Goal: Task Accomplishment & Management: Use online tool/utility

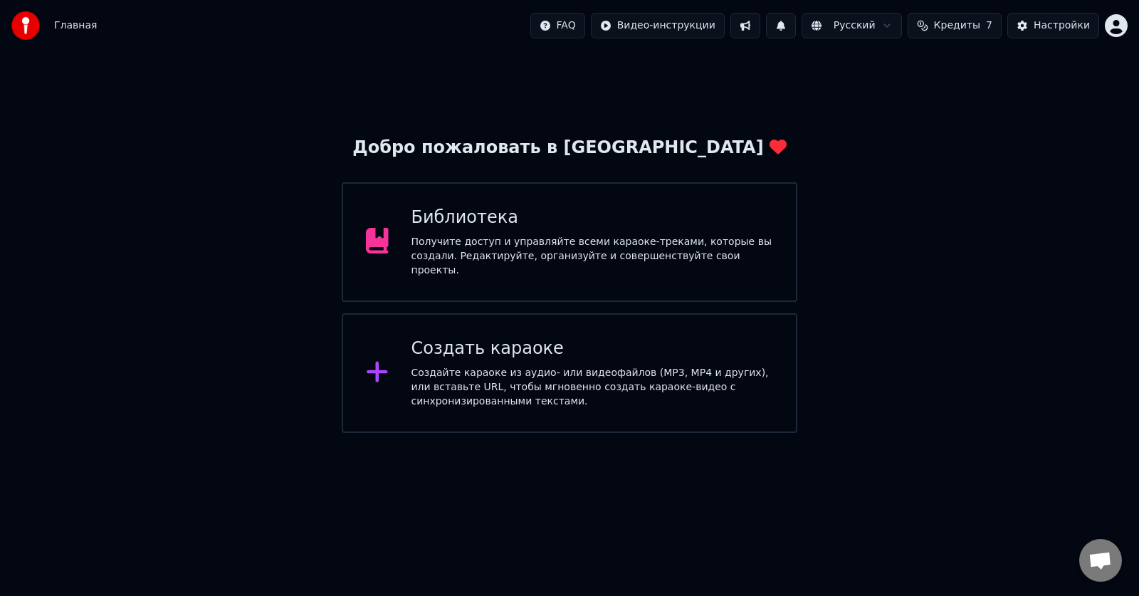
click at [544, 256] on div "Получите доступ и управляйте всеми караоке-треками, которые вы создали. Редакти…" at bounding box center [592, 256] width 362 height 43
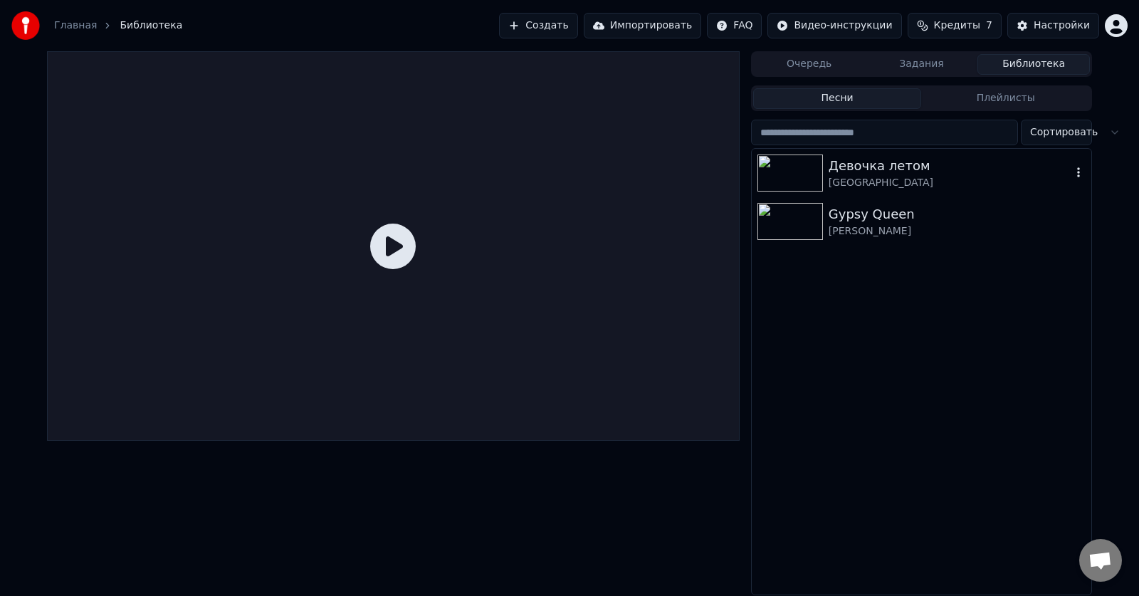
click at [793, 174] on img at bounding box center [789, 172] width 65 height 37
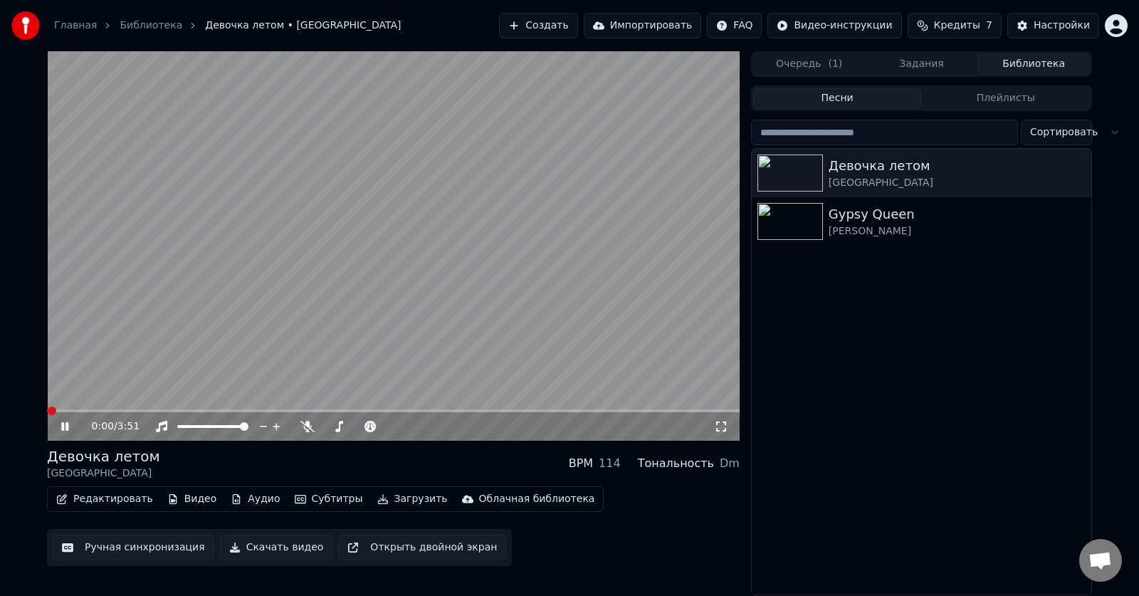
click at [468, 263] on video at bounding box center [393, 245] width 693 height 389
click at [391, 281] on video at bounding box center [393, 245] width 693 height 389
click at [65, 431] on icon at bounding box center [74, 426] width 33 height 11
click at [47, 409] on span at bounding box center [51, 410] width 9 height 9
click at [189, 501] on button "Видео" at bounding box center [192, 499] width 61 height 20
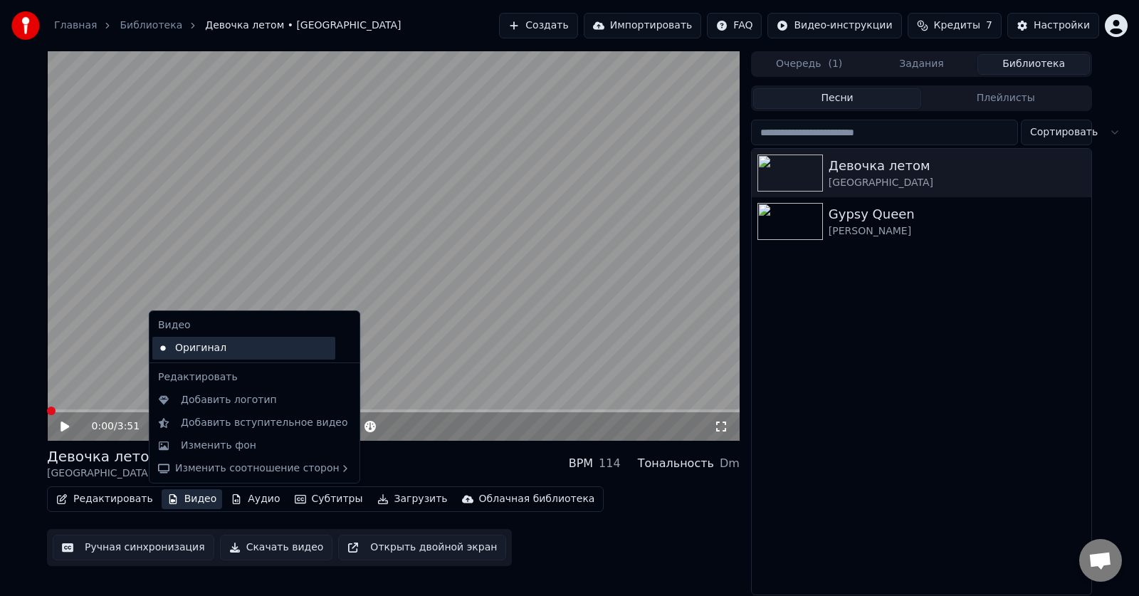
click at [201, 356] on div "Оригинал" at bounding box center [243, 348] width 183 height 23
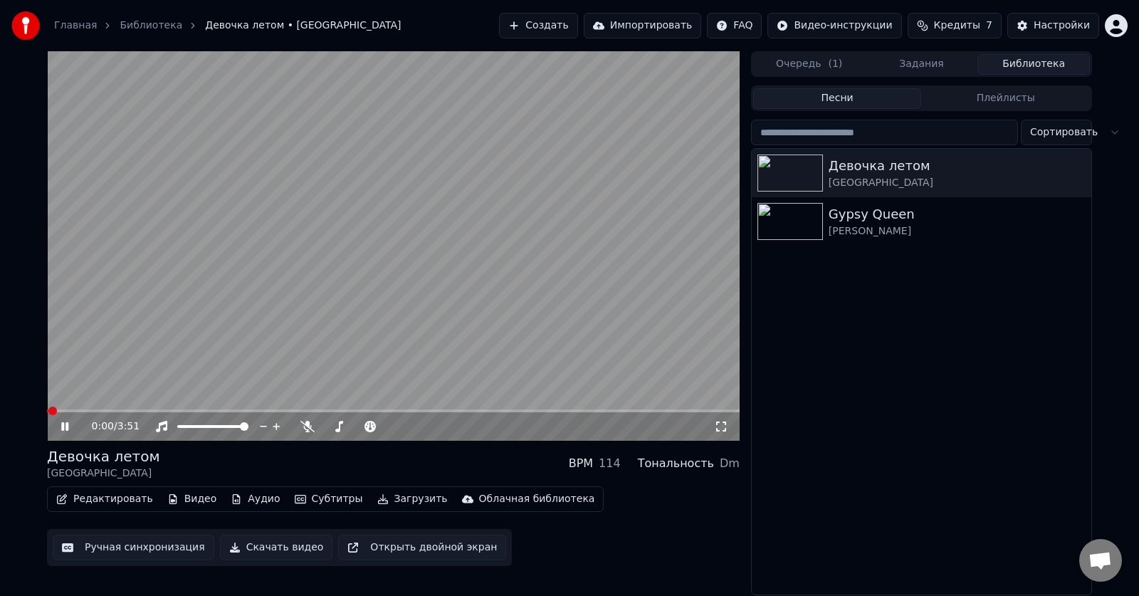
click at [242, 498] on button "Аудио" at bounding box center [255, 499] width 60 height 20
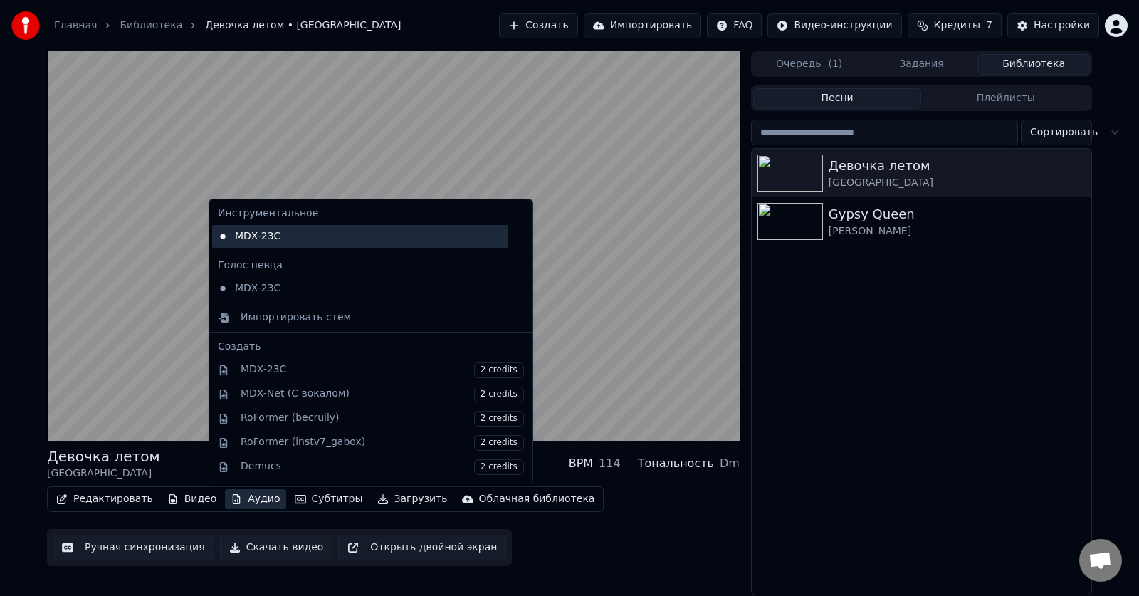
click at [261, 235] on div "MDX-23C" at bounding box center [360, 236] width 296 height 23
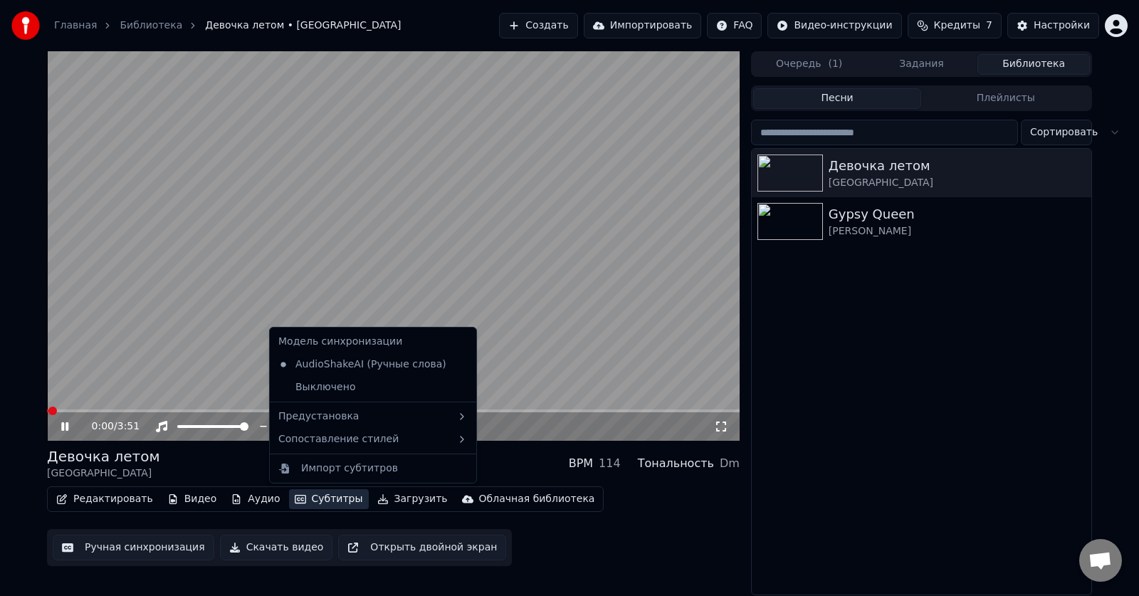
click at [315, 501] on button "Субтитры" at bounding box center [329, 499] width 80 height 20
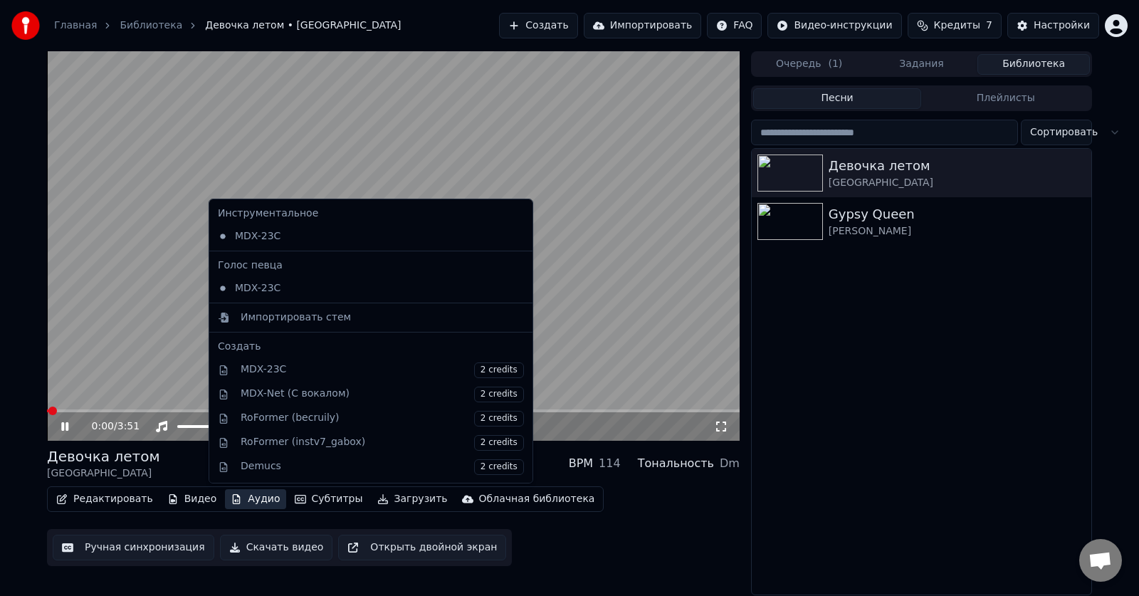
click at [240, 503] on button "Аудио" at bounding box center [255, 499] width 60 height 20
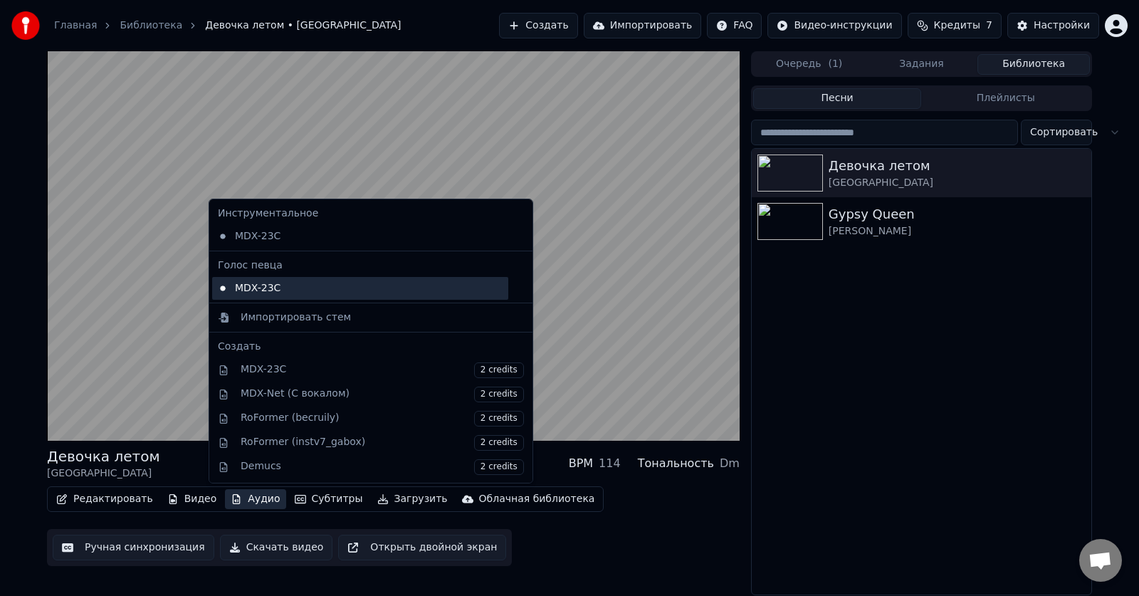
click at [252, 285] on div "MDX-23C" at bounding box center [360, 288] width 296 height 23
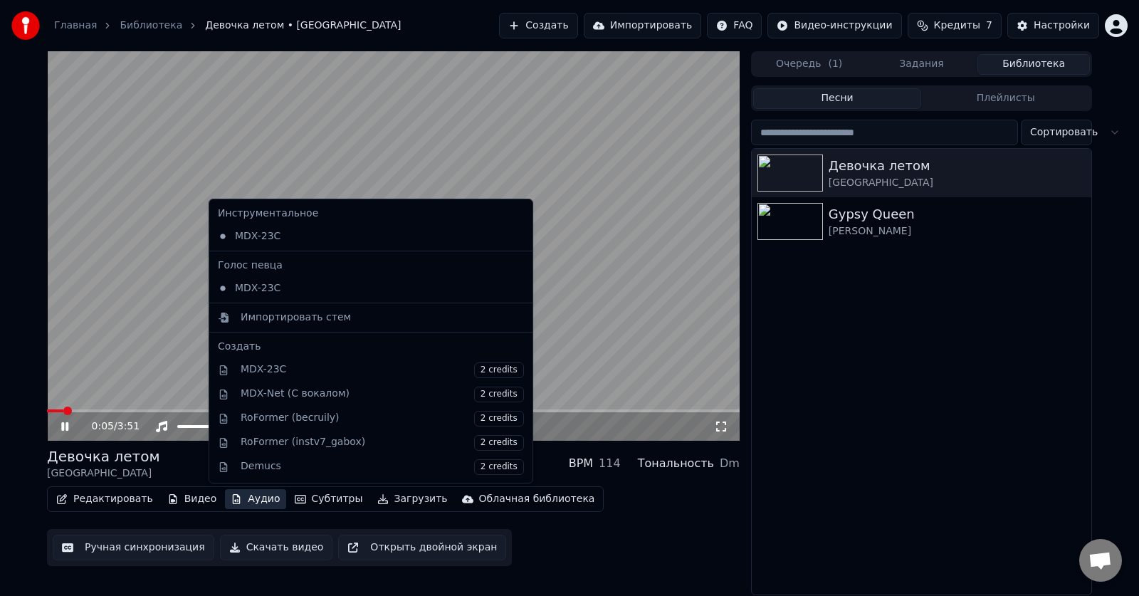
click at [248, 497] on button "Аудио" at bounding box center [255, 499] width 60 height 20
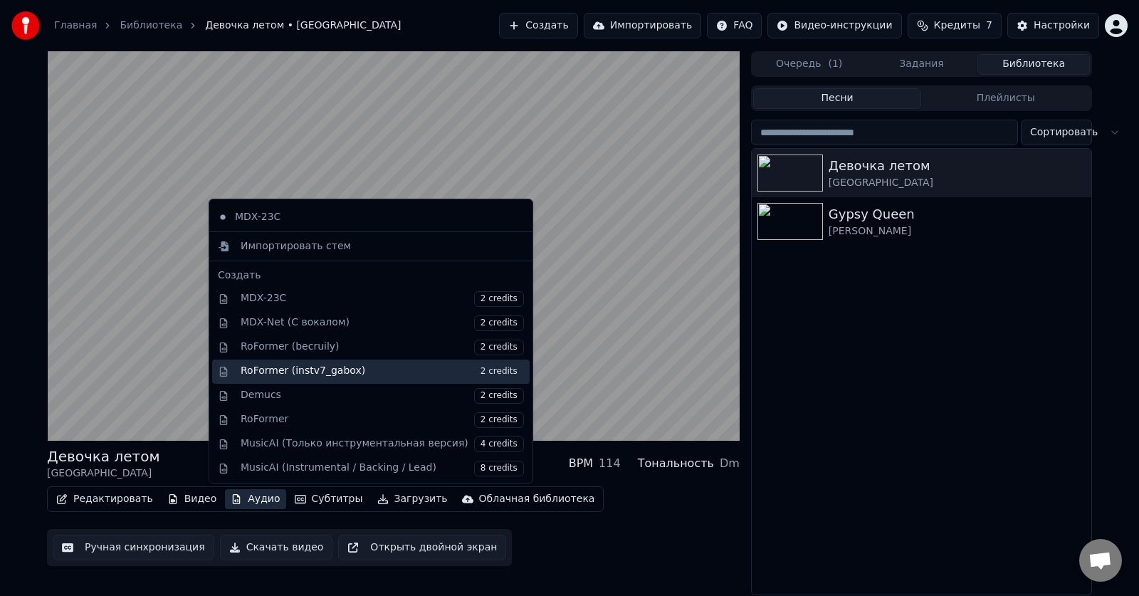
scroll to position [144, 0]
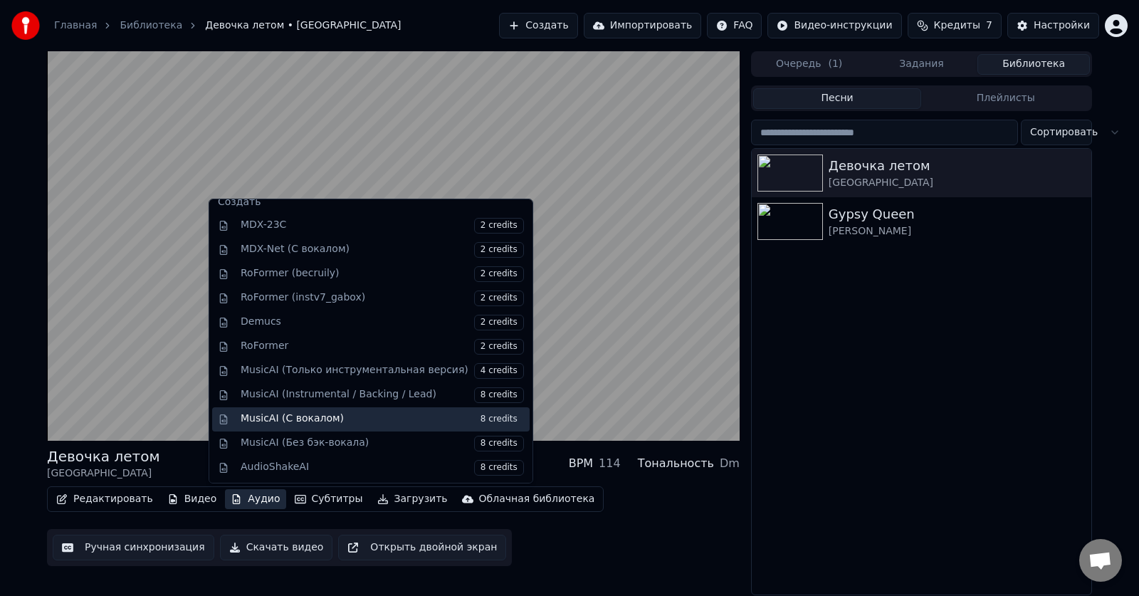
click at [258, 423] on div "MusicAI (С вокалом) 8 credits" at bounding box center [382, 419] width 283 height 16
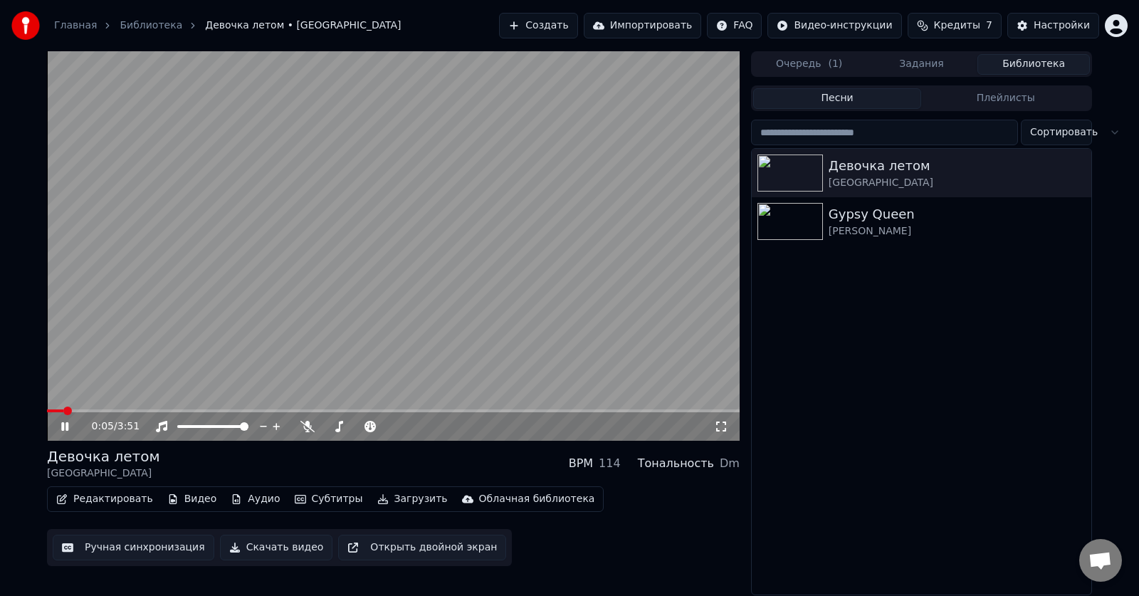
click at [362, 320] on video at bounding box center [393, 245] width 693 height 389
click at [372, 299] on video at bounding box center [393, 245] width 693 height 389
click at [391, 557] on button "Открыть двойной экран" at bounding box center [422, 548] width 168 height 26
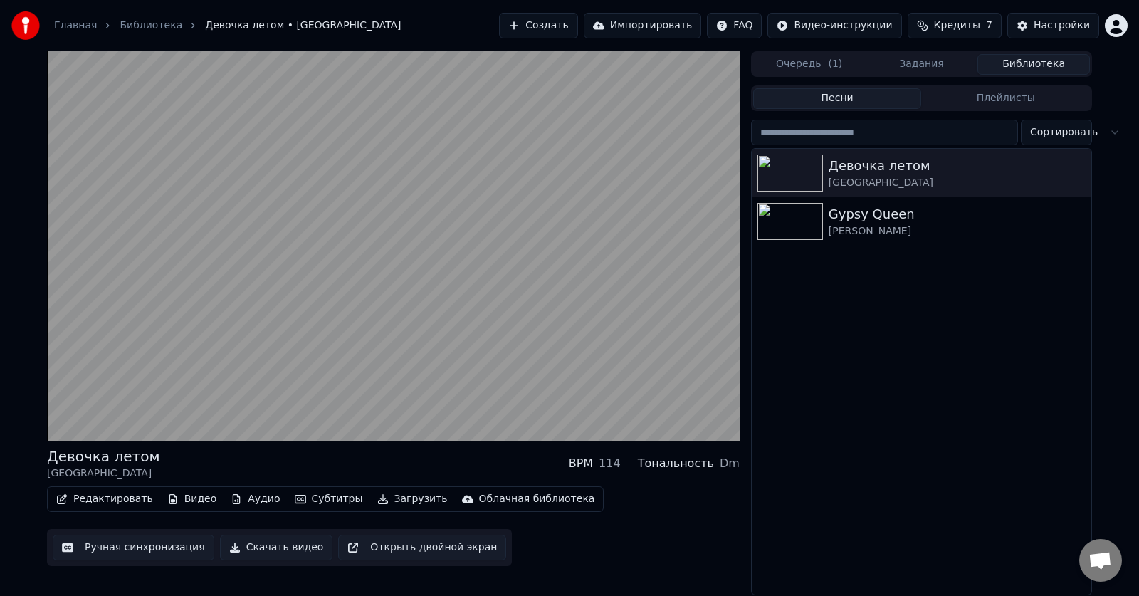
click at [99, 500] on button "Редактировать" at bounding box center [105, 499] width 108 height 20
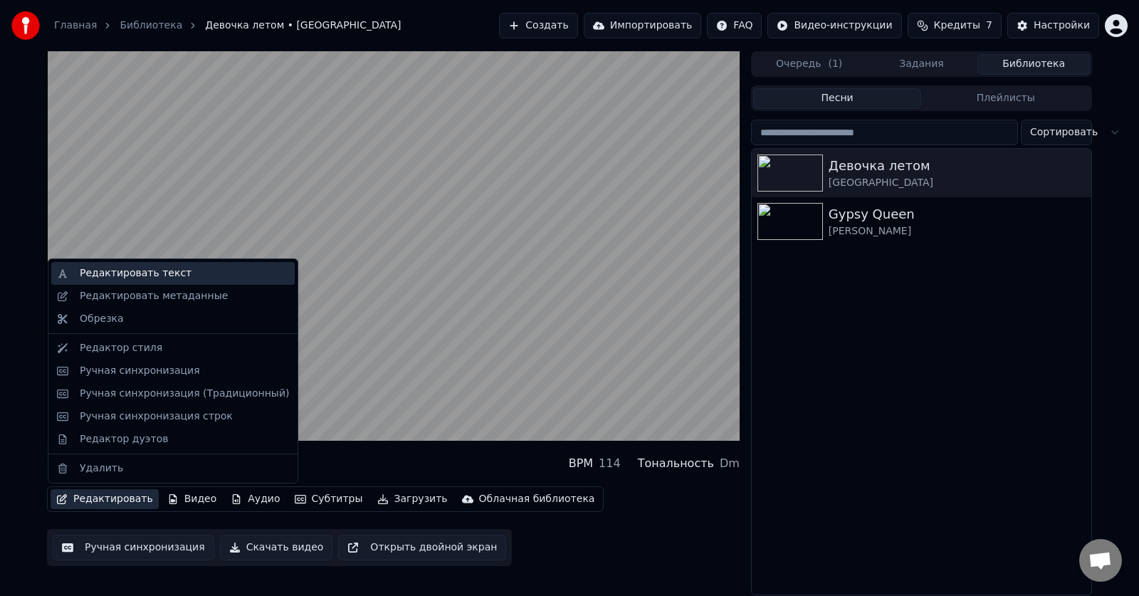
click at [94, 273] on div "Редактировать текст" at bounding box center [136, 273] width 112 height 14
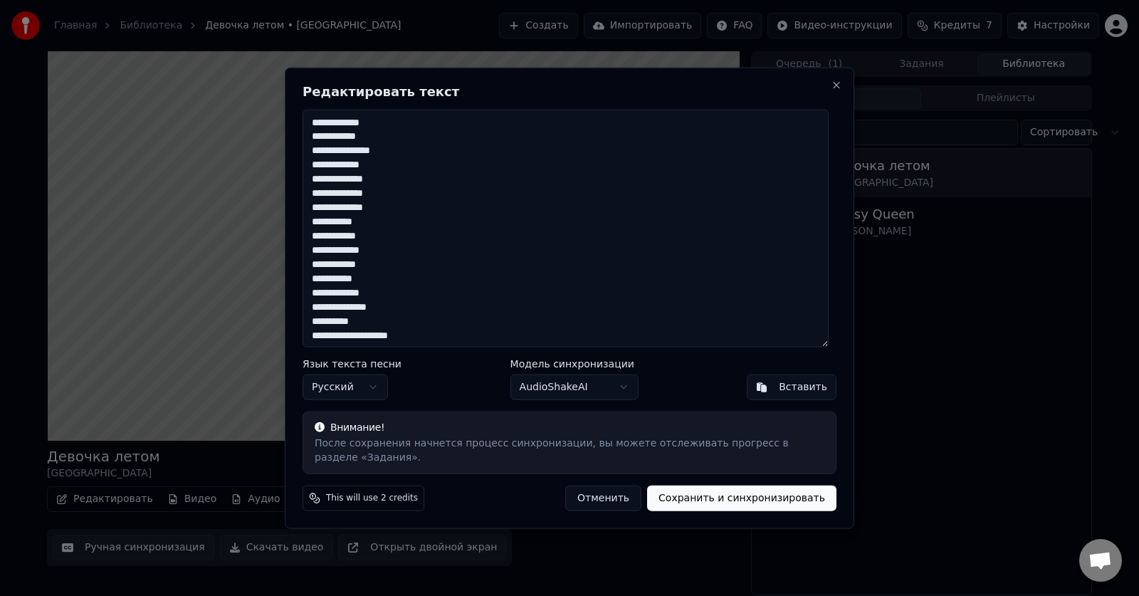
click at [361, 160] on textarea "**********" at bounding box center [565, 228] width 526 height 238
type textarea "**********"
click at [335, 162] on textarea "**********" at bounding box center [565, 228] width 526 height 238
click at [348, 158] on textarea "**********" at bounding box center [565, 228] width 526 height 238
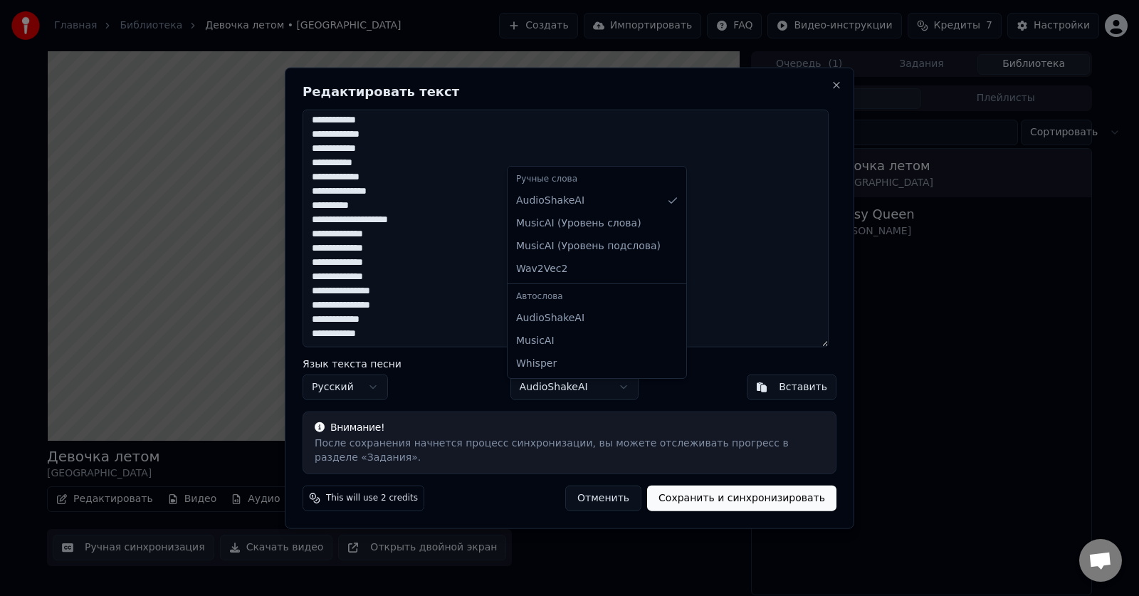
click at [616, 395] on body "Главная Библиотека Девочка летом • Калинов мост Создать Импортировать FAQ Видео…" at bounding box center [569, 298] width 1139 height 596
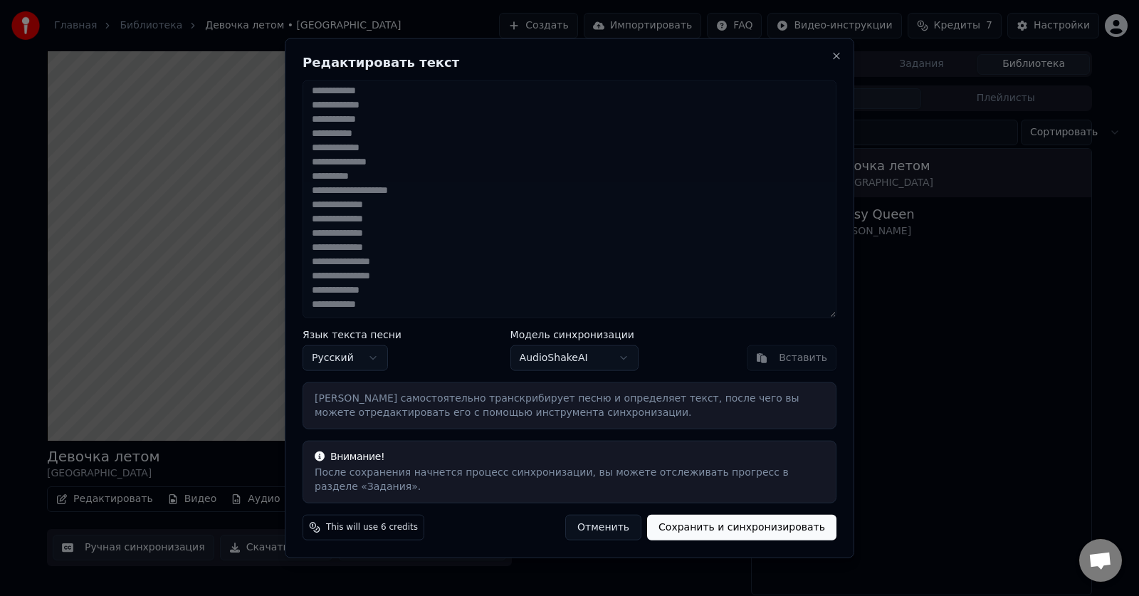
click at [599, 367] on body "Главная Библиотека Девочка летом • Калинов мост Создать Импортировать FAQ Видео…" at bounding box center [569, 298] width 1139 height 596
click at [564, 419] on body "Главная Библиотека Девочка летом • Калинов мост Создать Импортировать FAQ Видео…" at bounding box center [569, 298] width 1139 height 596
click at [767, 522] on button "Сохранить и синхронизировать" at bounding box center [741, 528] width 189 height 26
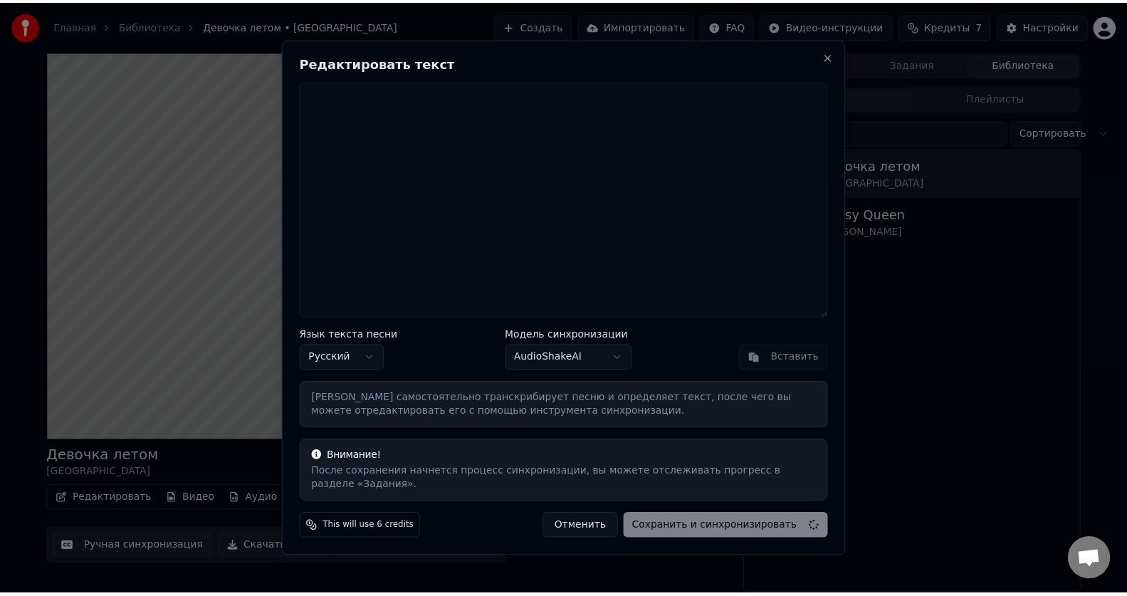
scroll to position [0, 0]
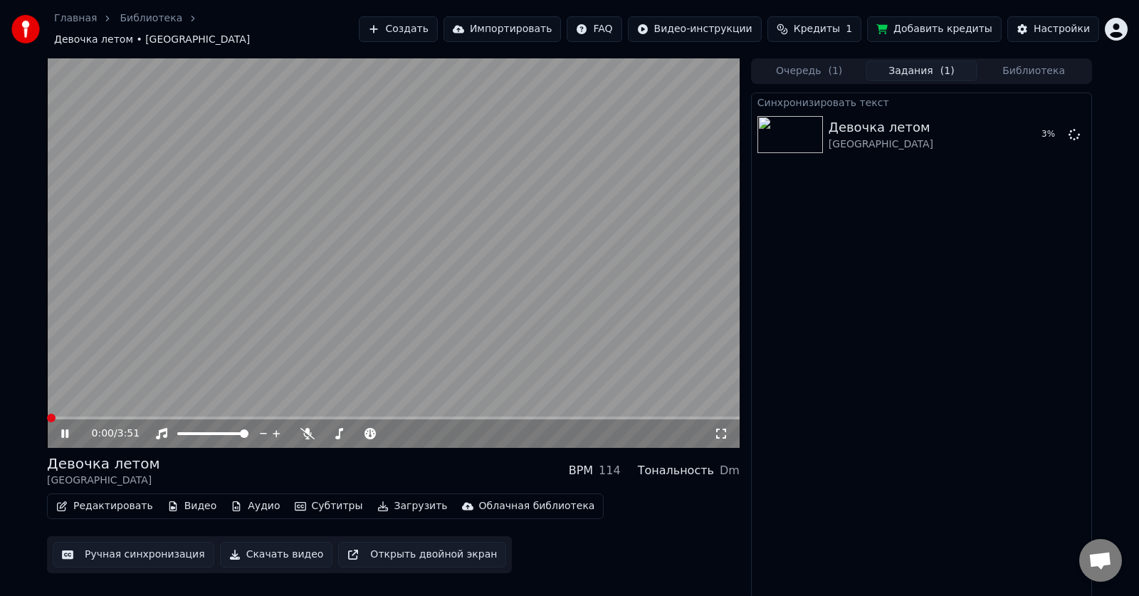
click at [466, 258] on video at bounding box center [393, 252] width 693 height 389
click at [373, 343] on video at bounding box center [393, 252] width 693 height 389
click at [278, 429] on icon at bounding box center [277, 433] width 14 height 14
click at [277, 430] on icon at bounding box center [276, 433] width 7 height 7
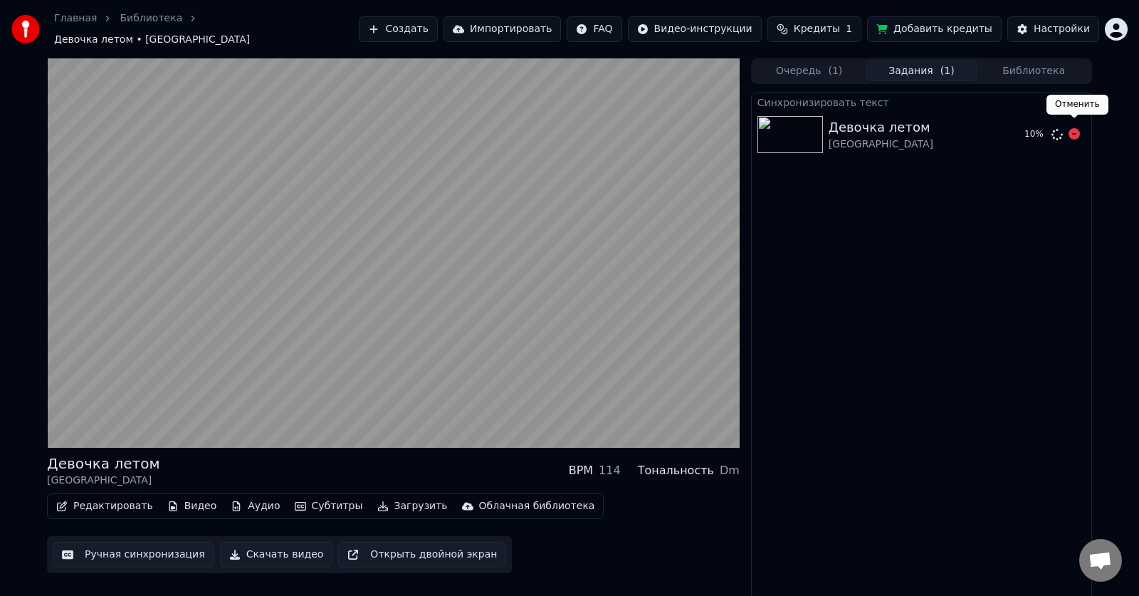
click at [1077, 128] on icon at bounding box center [1073, 133] width 11 height 11
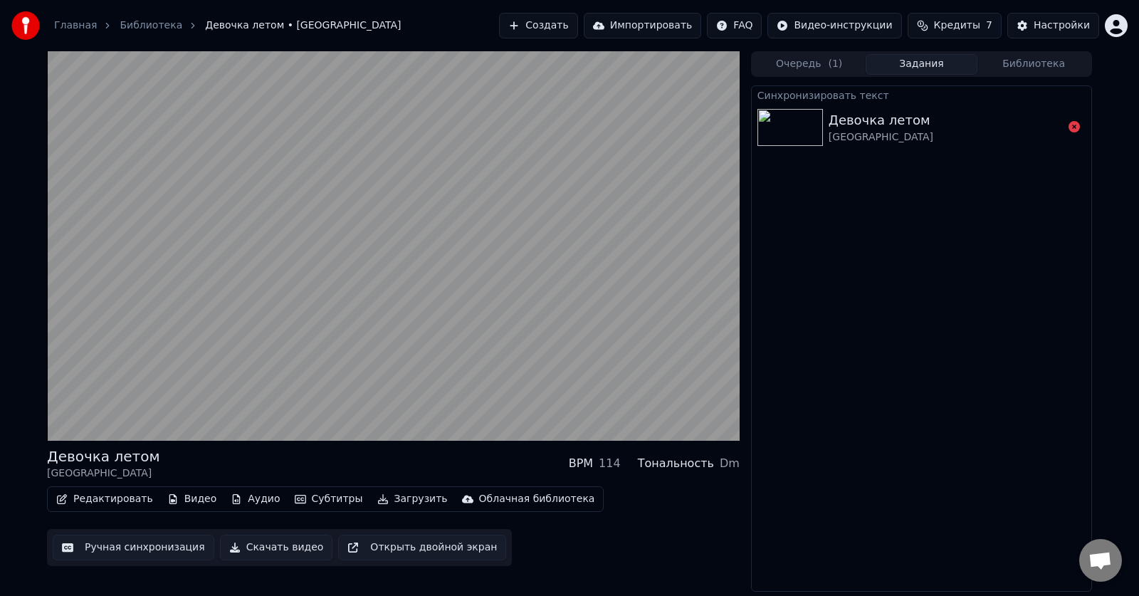
click at [1074, 130] on icon at bounding box center [1073, 126] width 11 height 11
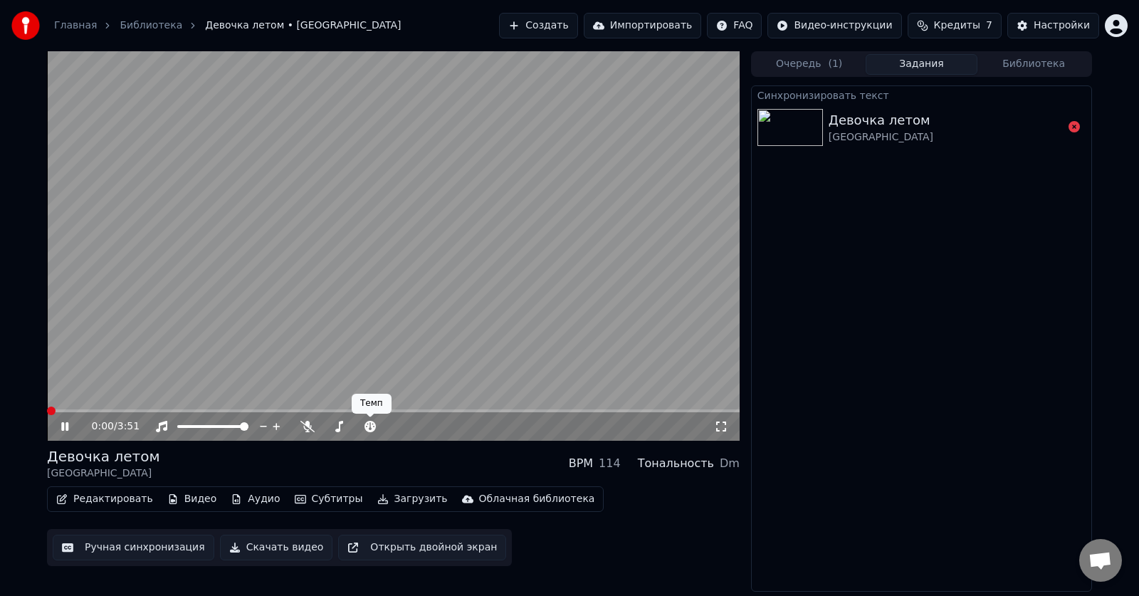
click at [399, 320] on video at bounding box center [393, 245] width 693 height 389
click at [397, 319] on video at bounding box center [393, 245] width 693 height 389
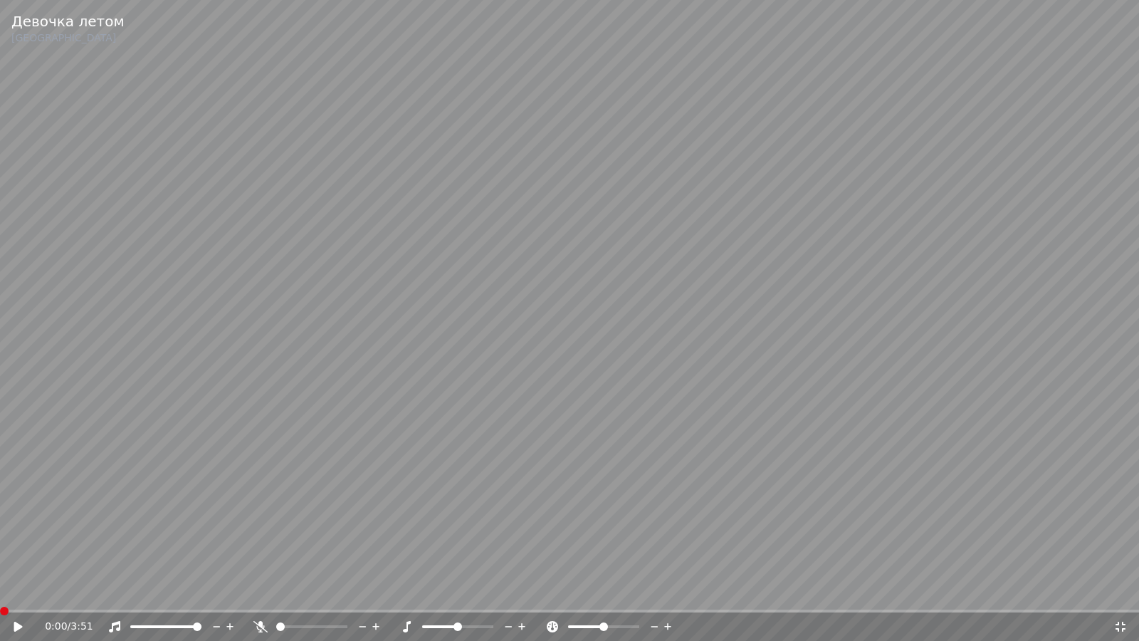
click at [575, 281] on video at bounding box center [569, 320] width 1139 height 641
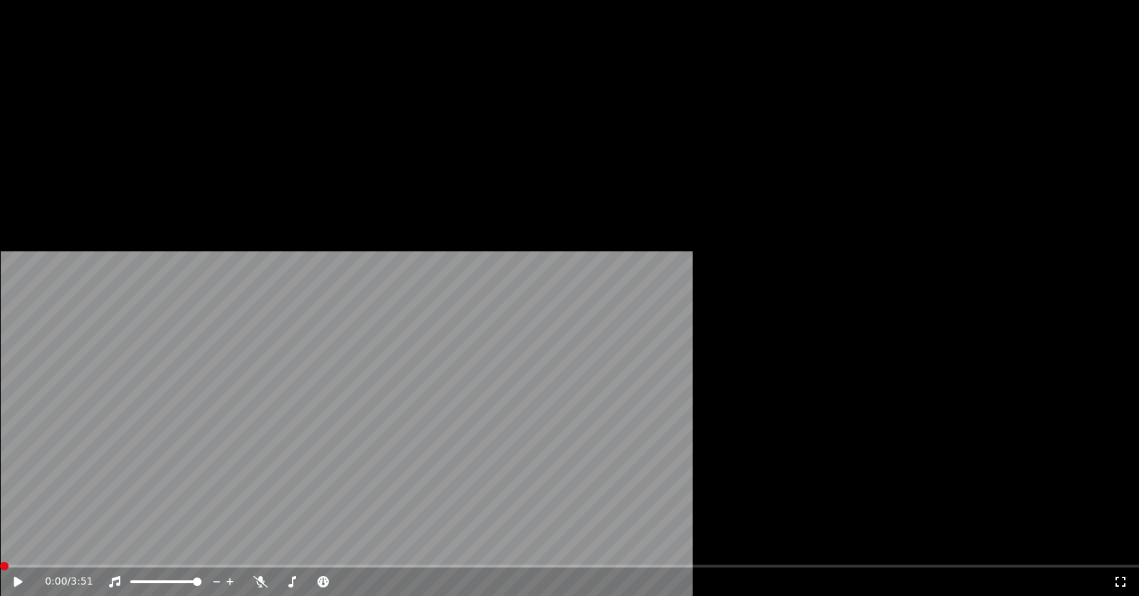
click at [112, 120] on button "Редактировать" at bounding box center [105, 110] width 108 height 20
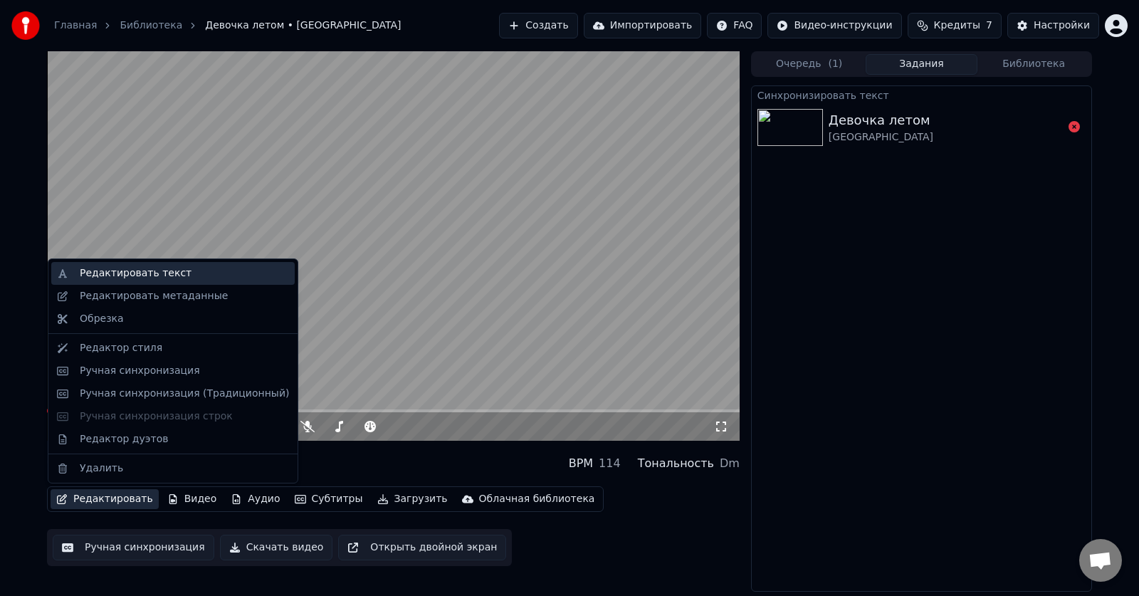
click at [120, 278] on div "Редактировать текст" at bounding box center [136, 273] width 112 height 14
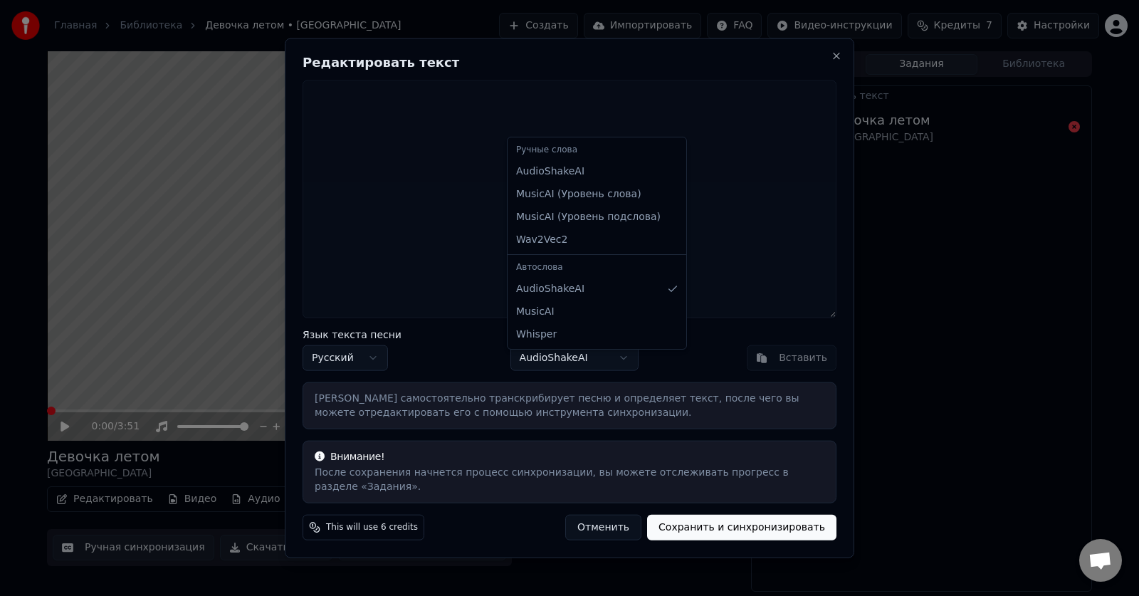
click at [616, 368] on body "Главная Библиотека Девочка летом • Калинов мост Создать Импортировать FAQ Видео…" at bounding box center [569, 298] width 1139 height 596
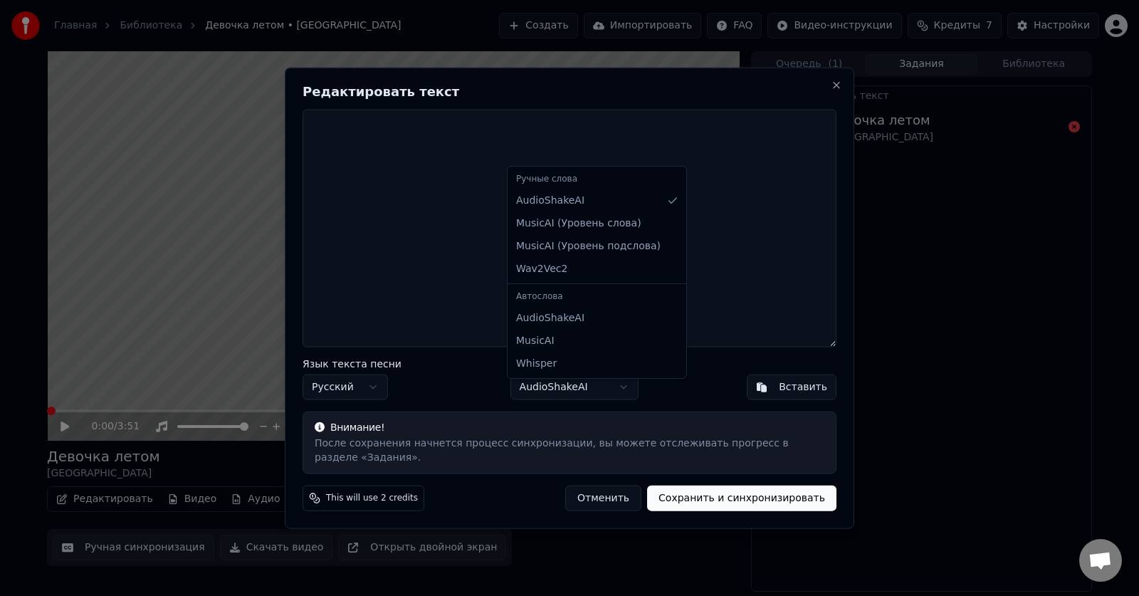
click at [625, 400] on body "Главная Библиотека Девочка летом • Калинов мост Создать Импортировать FAQ Видео…" at bounding box center [569, 298] width 1139 height 596
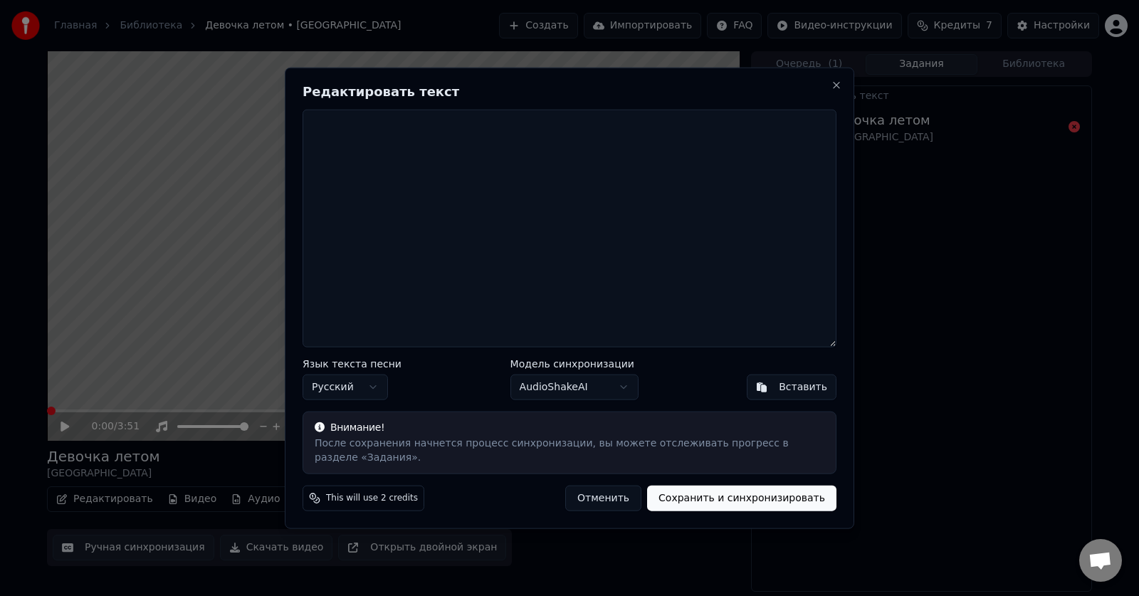
click at [594, 399] on body "Главная Библиотека Девочка летом • Калинов мост Создать Импортировать FAQ Видео…" at bounding box center [569, 298] width 1139 height 596
click at [789, 394] on div "Вставить" at bounding box center [803, 387] width 48 height 14
click at [622, 494] on button "Отменить" at bounding box center [603, 498] width 76 height 26
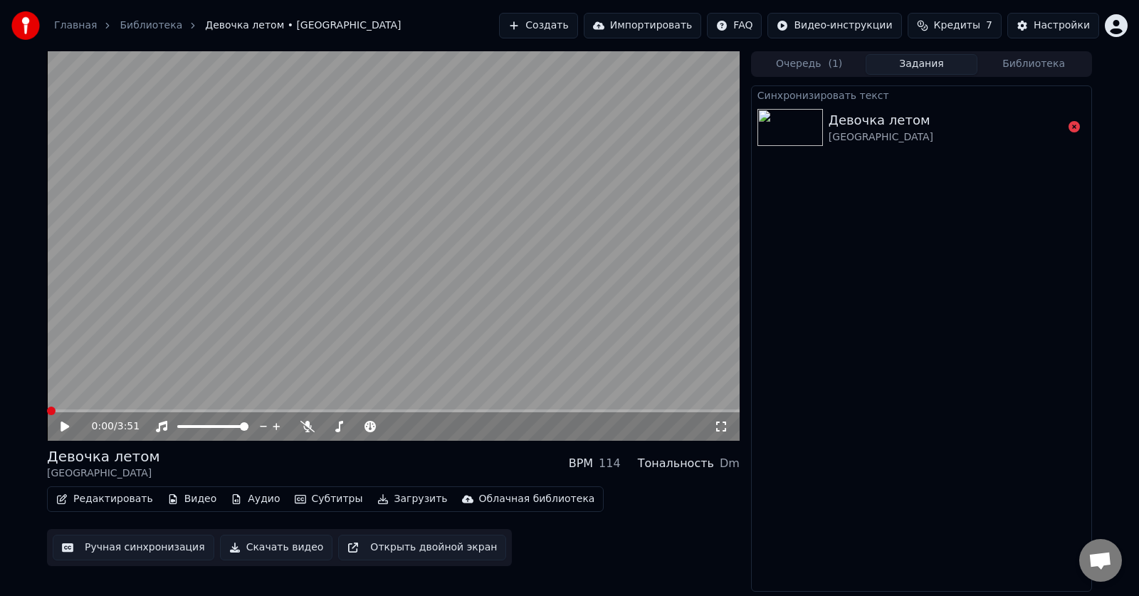
click at [120, 553] on button "Ручная синхронизация" at bounding box center [134, 548] width 162 height 26
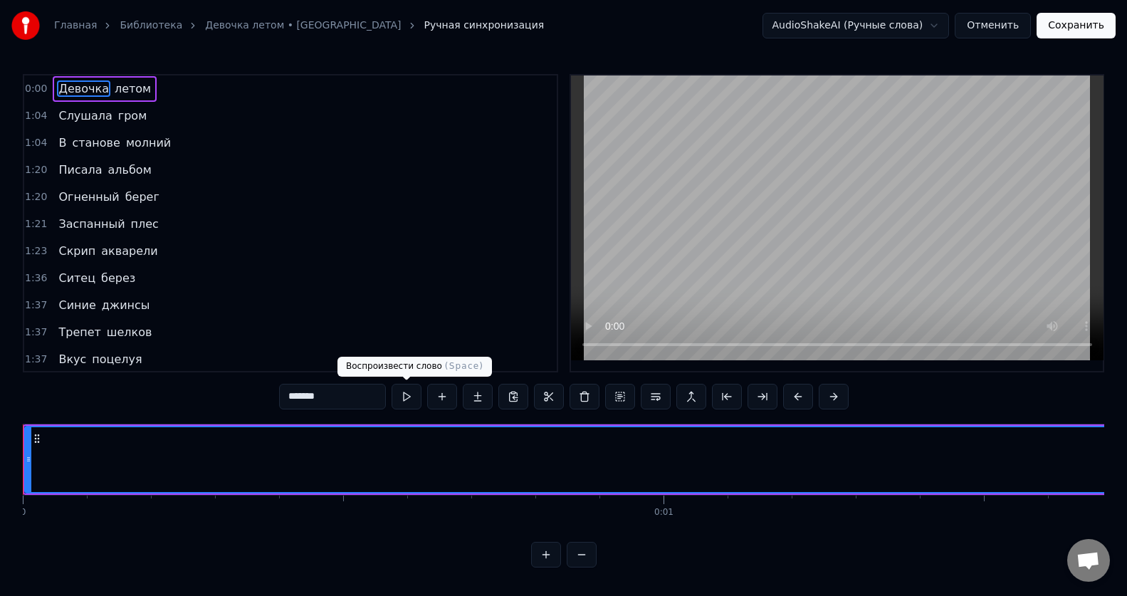
click at [406, 396] on button at bounding box center [406, 397] width 30 height 26
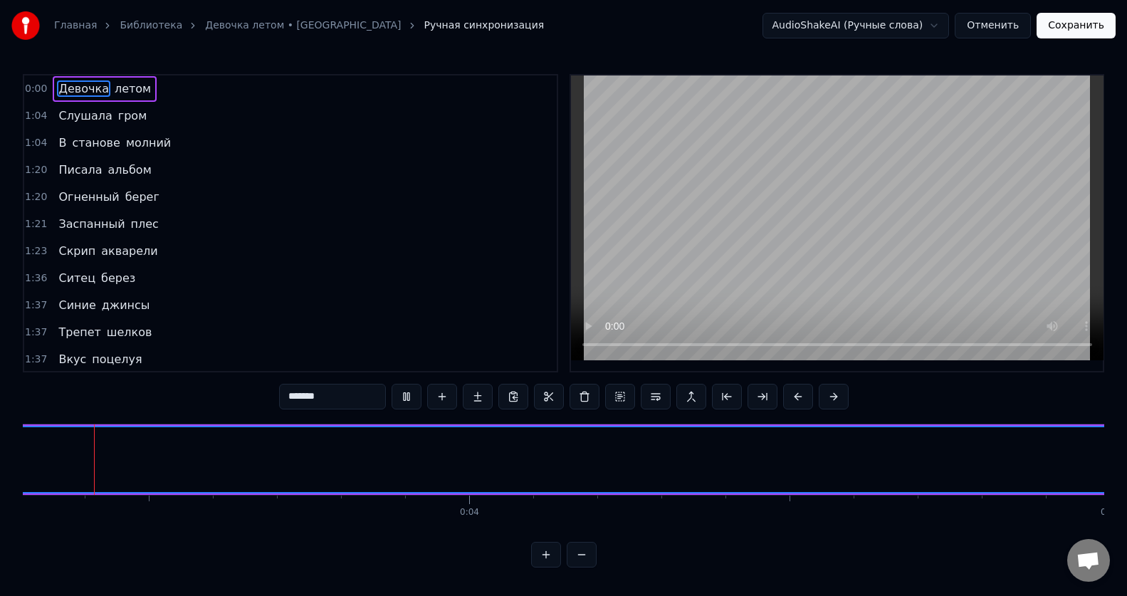
click at [890, 186] on video at bounding box center [837, 217] width 532 height 285
click at [715, 210] on video at bounding box center [837, 217] width 532 height 285
click at [801, 254] on video at bounding box center [837, 217] width 532 height 285
click at [846, 221] on video at bounding box center [837, 217] width 532 height 285
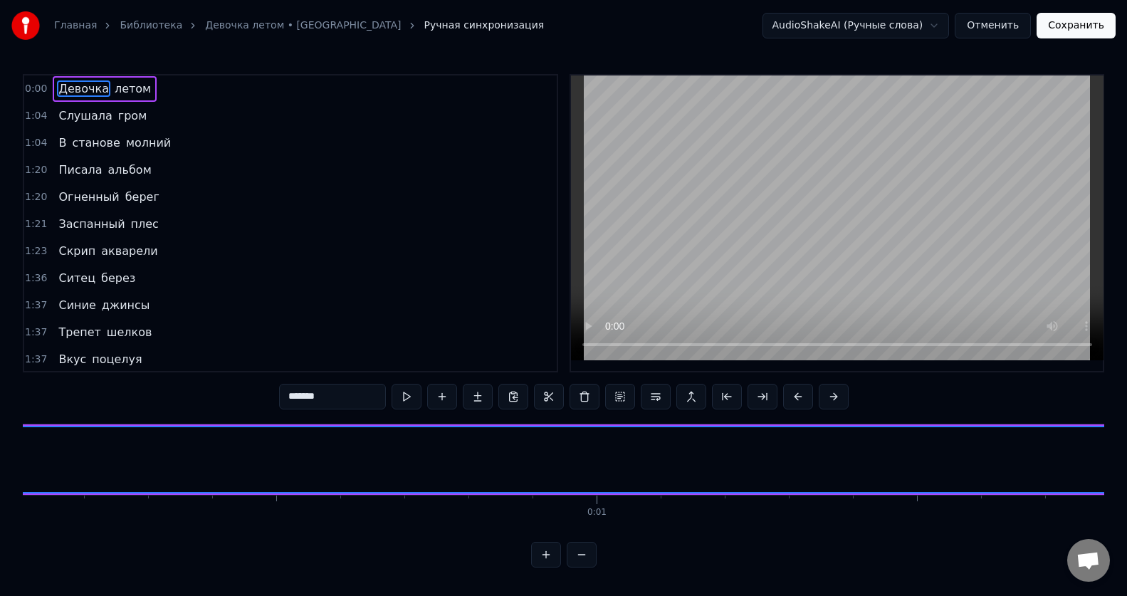
scroll to position [0, 0]
drag, startPoint x: 27, startPoint y: 465, endPoint x: 65, endPoint y: 465, distance: 38.4
click at [65, 465] on div at bounding box center [67, 459] width 6 height 65
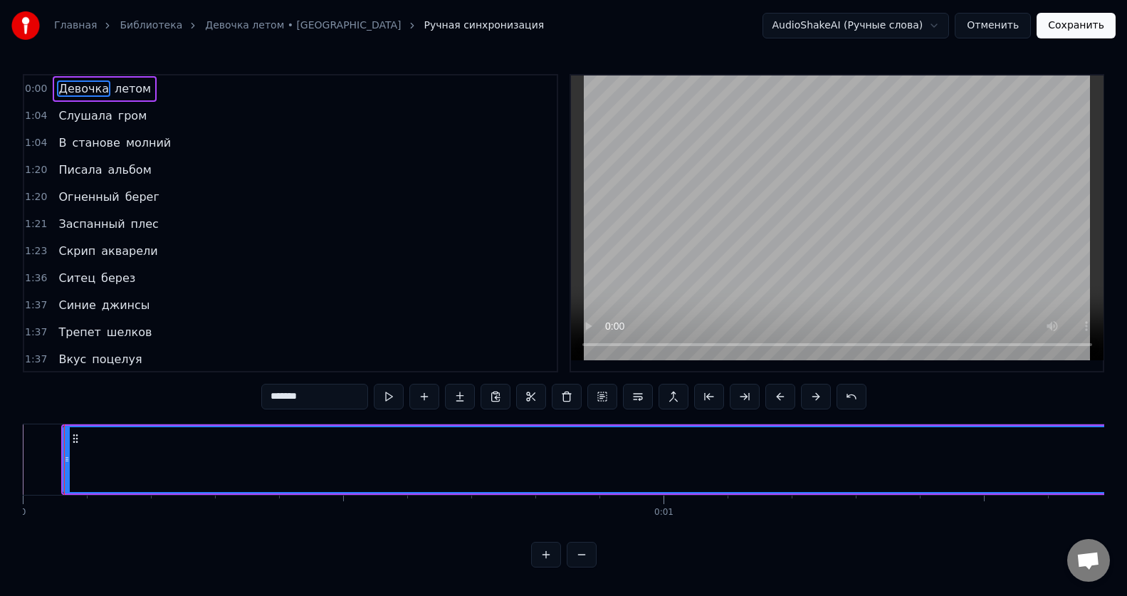
click at [300, 404] on input "*******" at bounding box center [314, 397] width 107 height 26
click at [389, 404] on button at bounding box center [389, 397] width 30 height 26
click at [841, 392] on button at bounding box center [851, 397] width 30 height 26
click at [843, 397] on button at bounding box center [851, 397] width 30 height 26
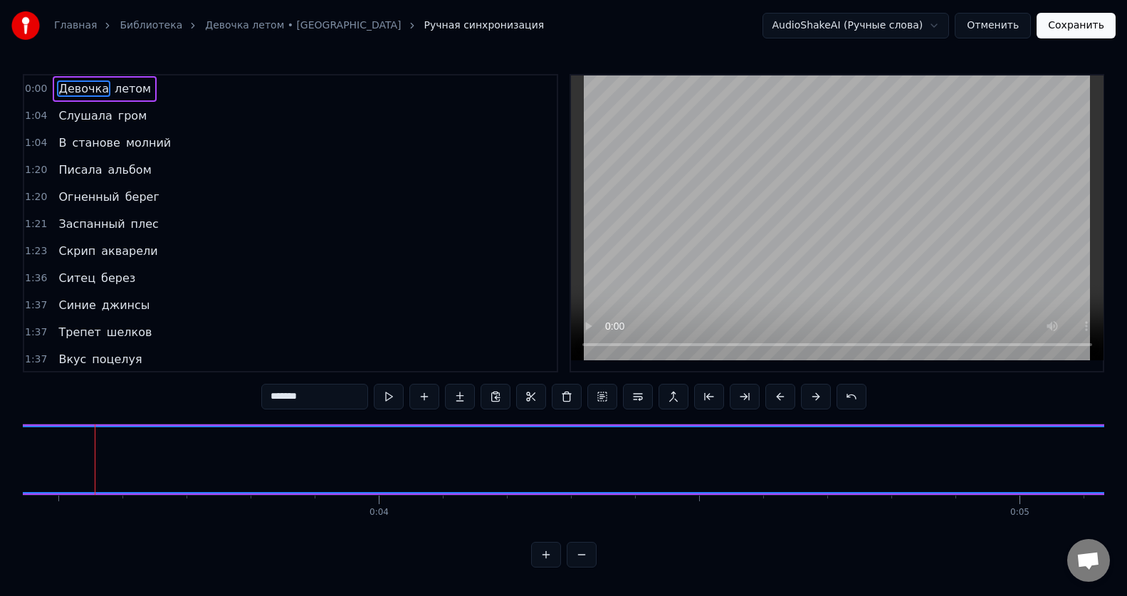
click at [843, 397] on button at bounding box center [851, 397] width 30 height 26
click at [854, 398] on button at bounding box center [851, 397] width 30 height 26
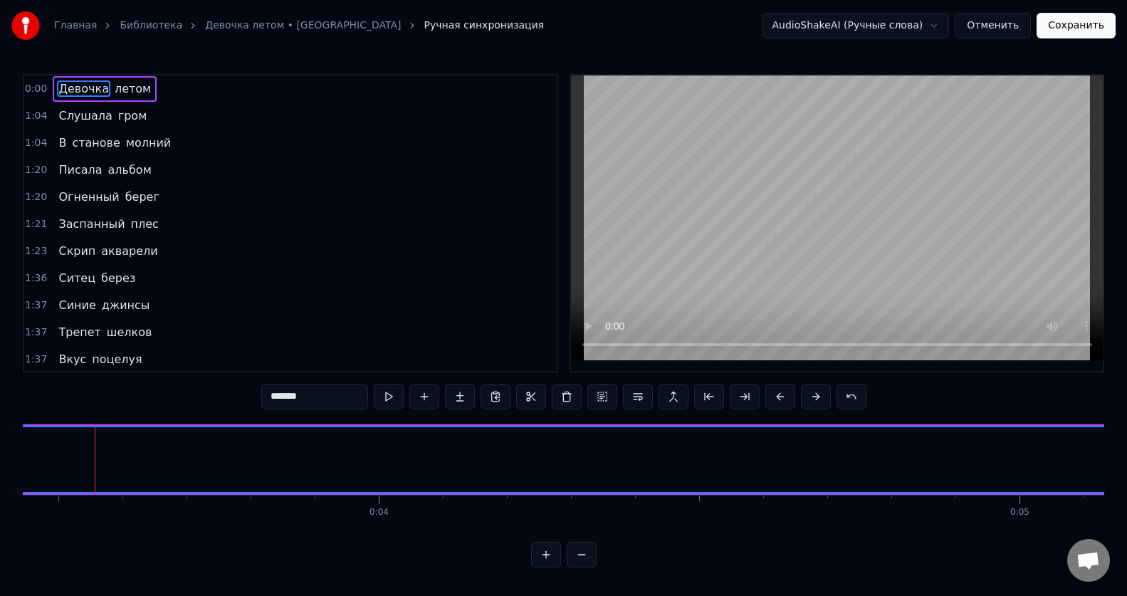
click at [854, 398] on button at bounding box center [851, 397] width 30 height 26
click at [391, 399] on button at bounding box center [389, 397] width 30 height 26
click at [33, 88] on span "0:00" at bounding box center [36, 89] width 22 height 14
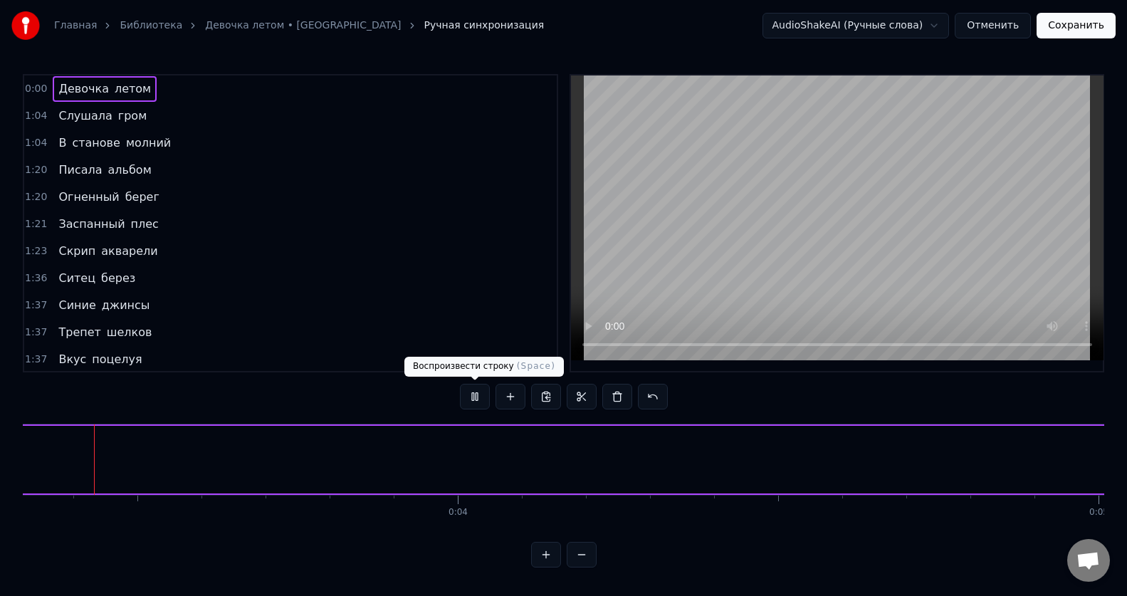
click at [475, 394] on button at bounding box center [475, 397] width 30 height 26
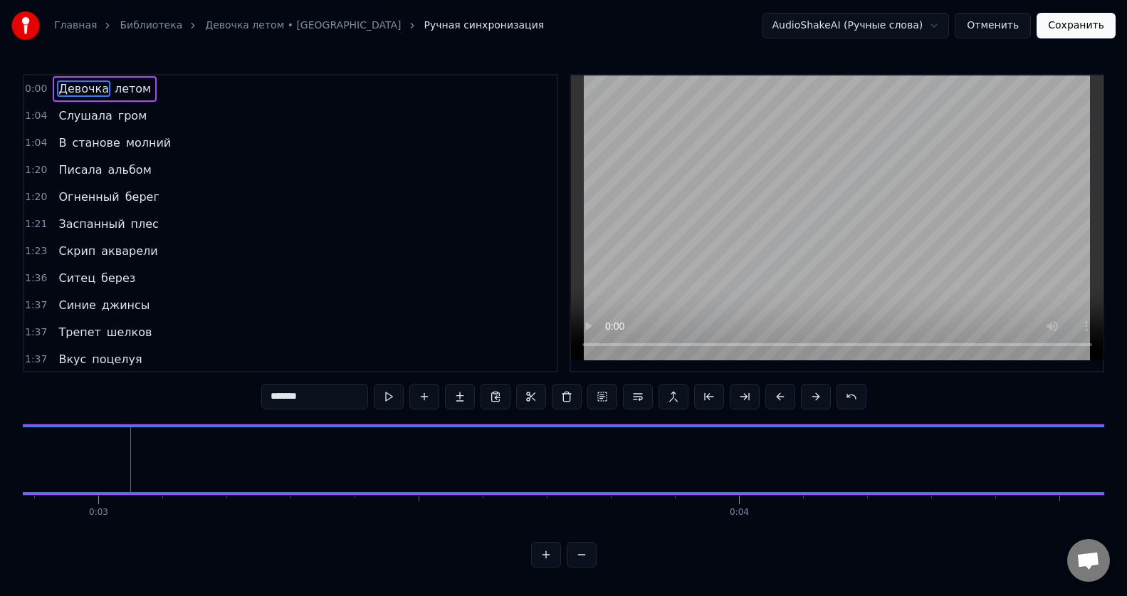
drag, startPoint x: 93, startPoint y: 465, endPoint x: 135, endPoint y: 464, distance: 42.0
click at [389, 398] on button at bounding box center [389, 397] width 30 height 26
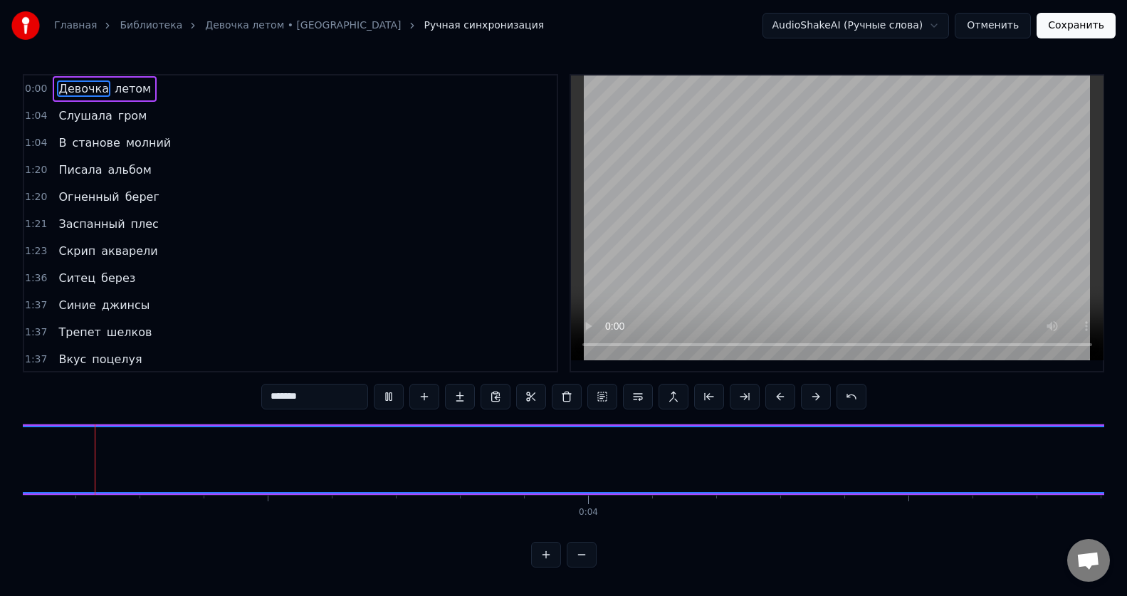
click at [61, 121] on span "Слушала" at bounding box center [85, 115] width 56 height 16
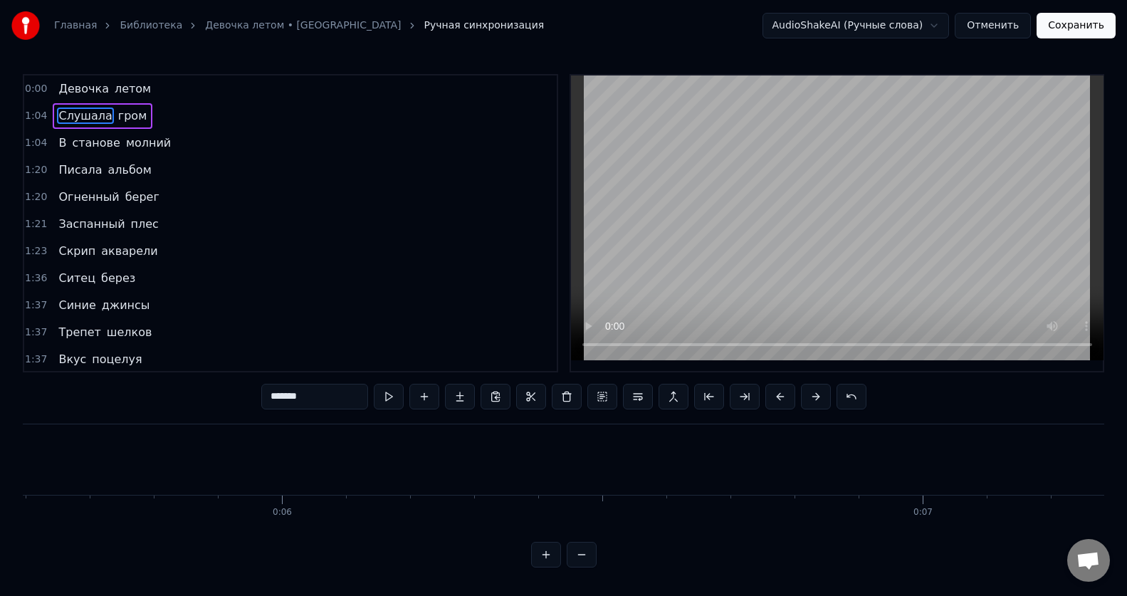
scroll to position [0, 40860]
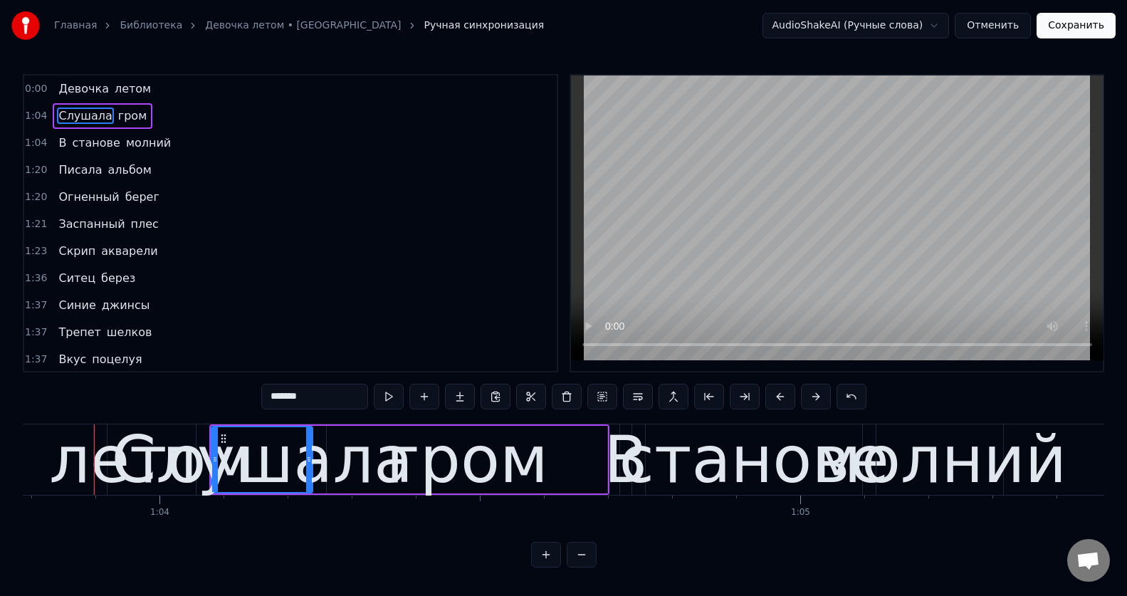
click at [113, 85] on span "летом" at bounding box center [132, 88] width 39 height 16
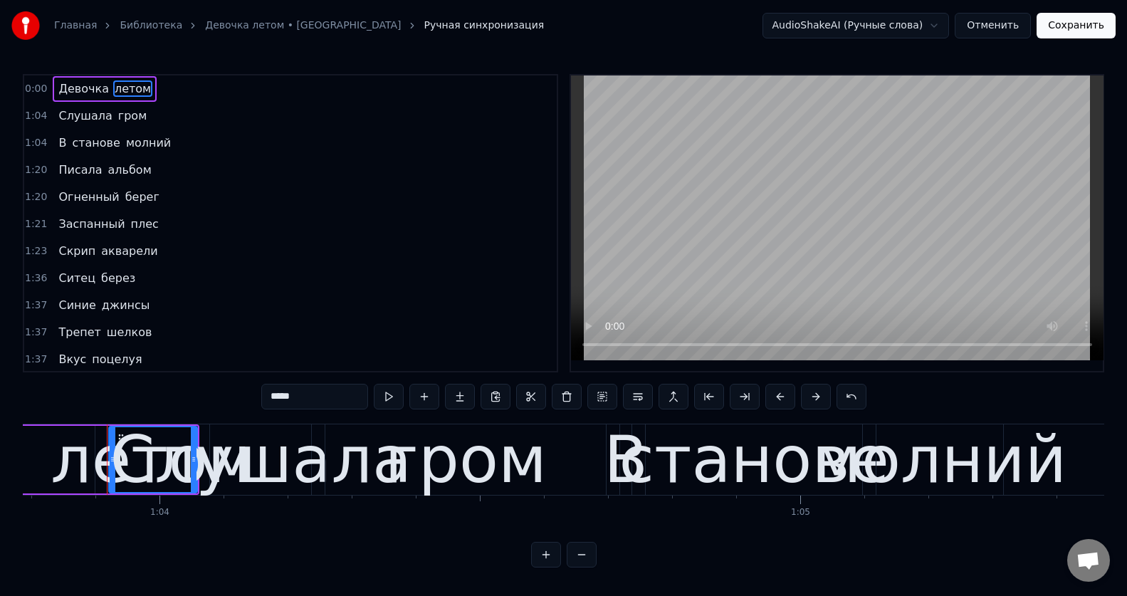
click at [82, 92] on span "Девочка" at bounding box center [83, 88] width 53 height 16
type input "*******"
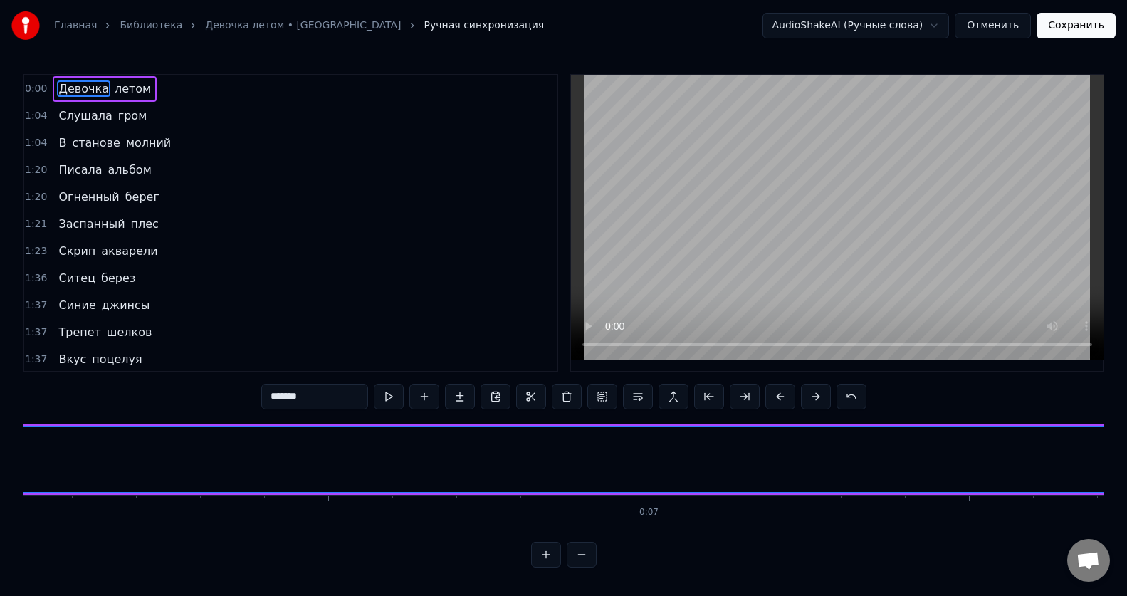
scroll to position [0, 0]
click at [849, 399] on button at bounding box center [851, 397] width 30 height 26
click at [848, 399] on button at bounding box center [851, 397] width 30 height 26
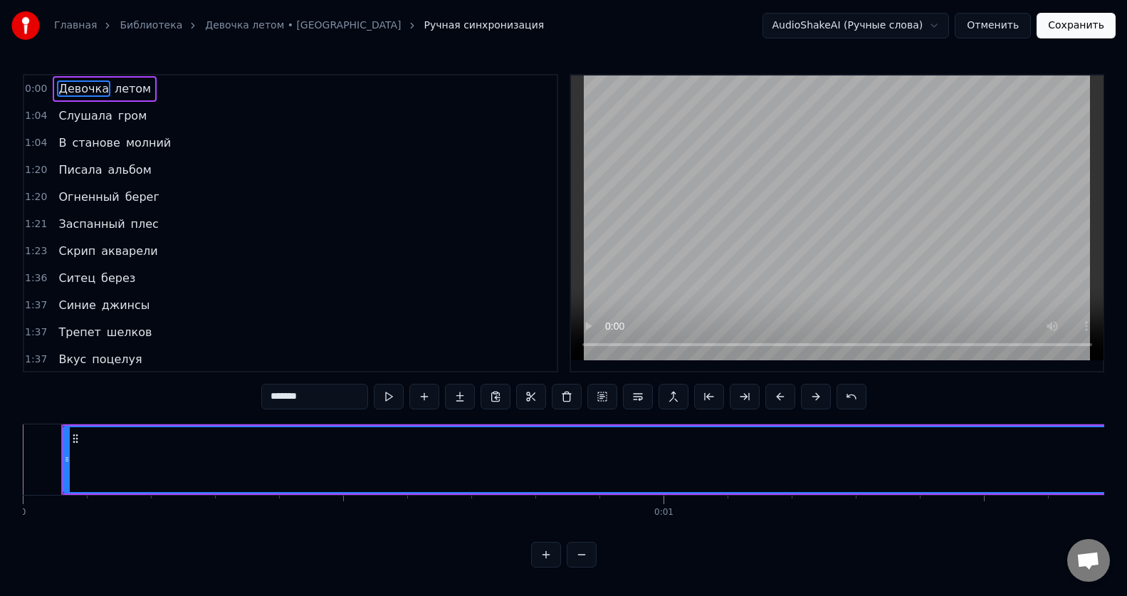
click at [848, 399] on button at bounding box center [851, 397] width 30 height 26
click at [849, 398] on button at bounding box center [851, 397] width 30 height 26
click at [70, 86] on span "Девочка" at bounding box center [83, 88] width 53 height 16
drag, startPoint x: 70, startPoint y: 86, endPoint x: 243, endPoint y: 150, distance: 184.4
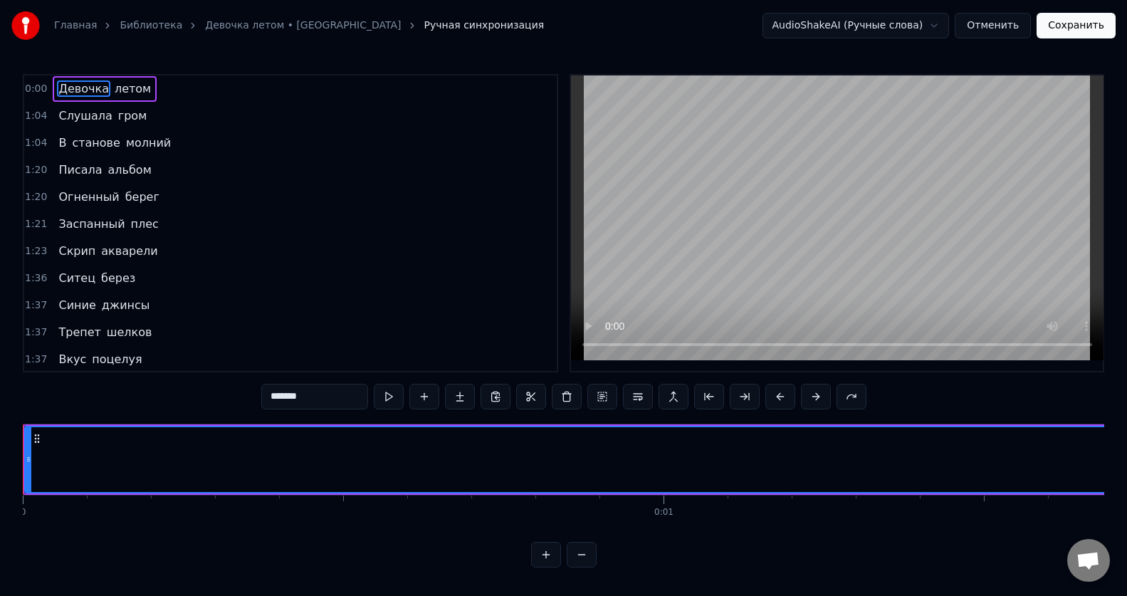
click at [243, 150] on div "0:00 Девочка летом 1:04 Слушала гром 1:04 В станове молний 1:20 Писала альбом 1…" at bounding box center [290, 223] width 535 height 298
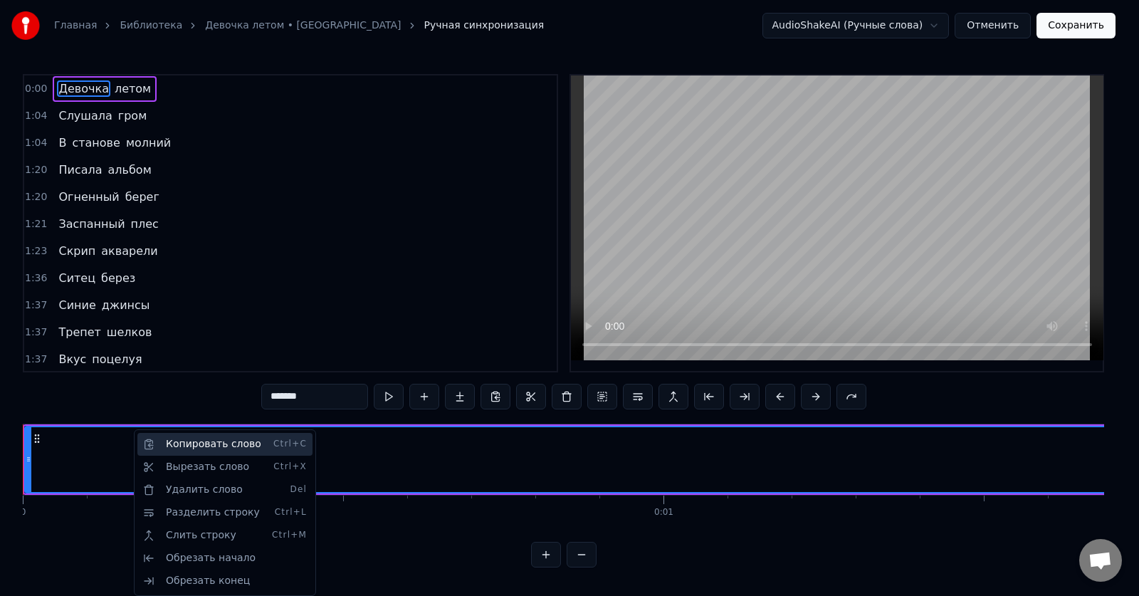
click at [199, 446] on div "Копировать слово Ctrl+C" at bounding box center [224, 444] width 175 height 23
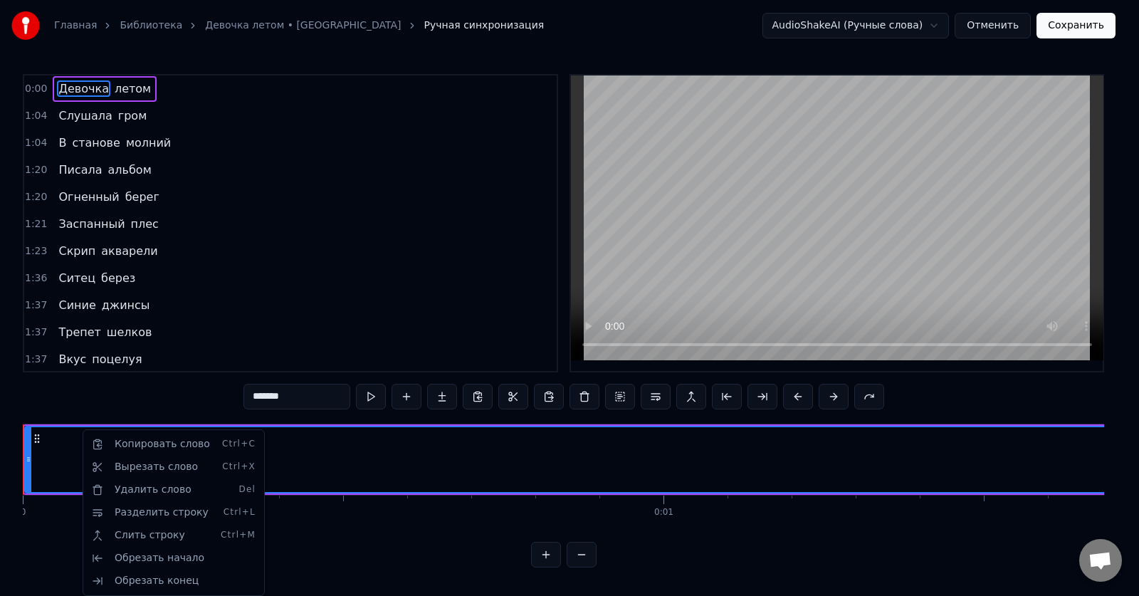
click at [241, 290] on html "Главная Библиотека Девочка летом • Калинов мост Ручная синхронизация AudioShake…" at bounding box center [569, 295] width 1139 height 590
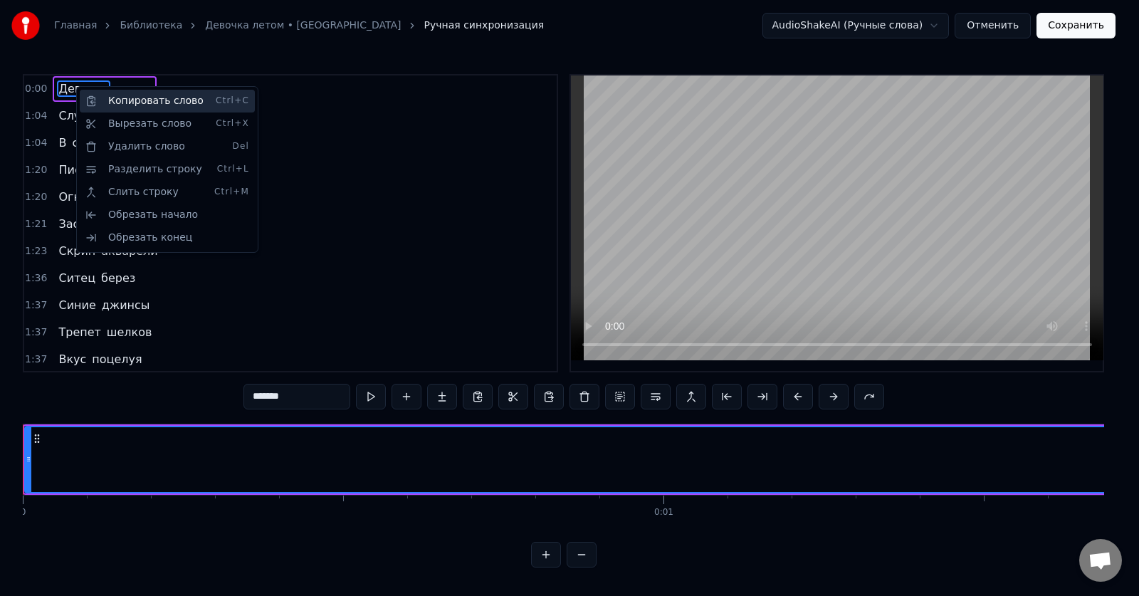
click at [129, 102] on div "Копировать слово Ctrl+C" at bounding box center [167, 101] width 175 height 23
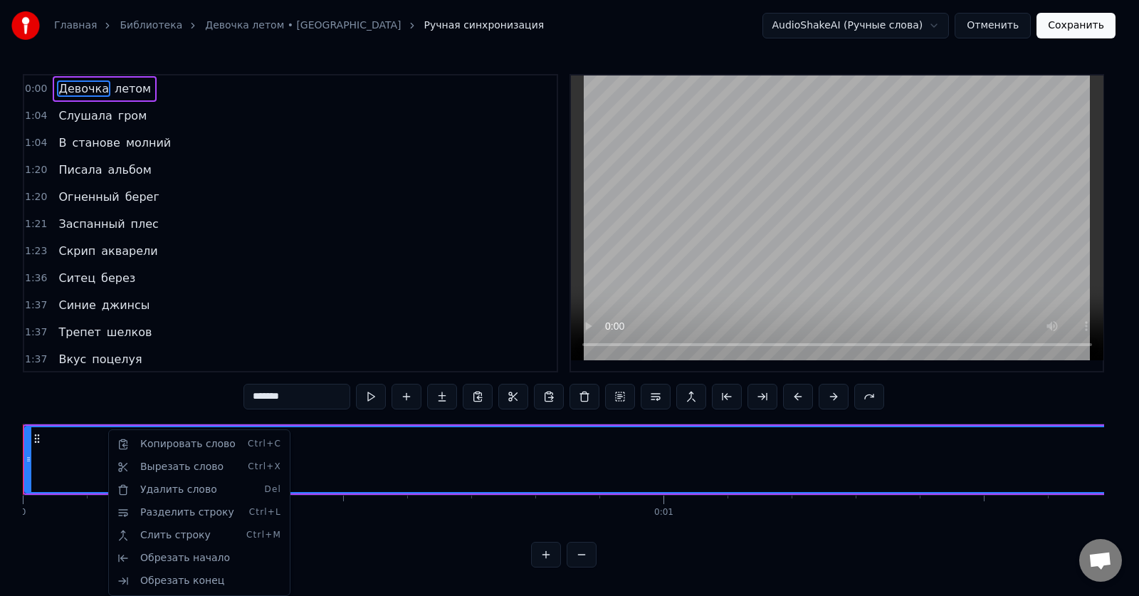
click at [225, 305] on html "Главная Библиотека Девочка летом • Калинов мост Ручная синхронизация AudioShake…" at bounding box center [569, 295] width 1139 height 590
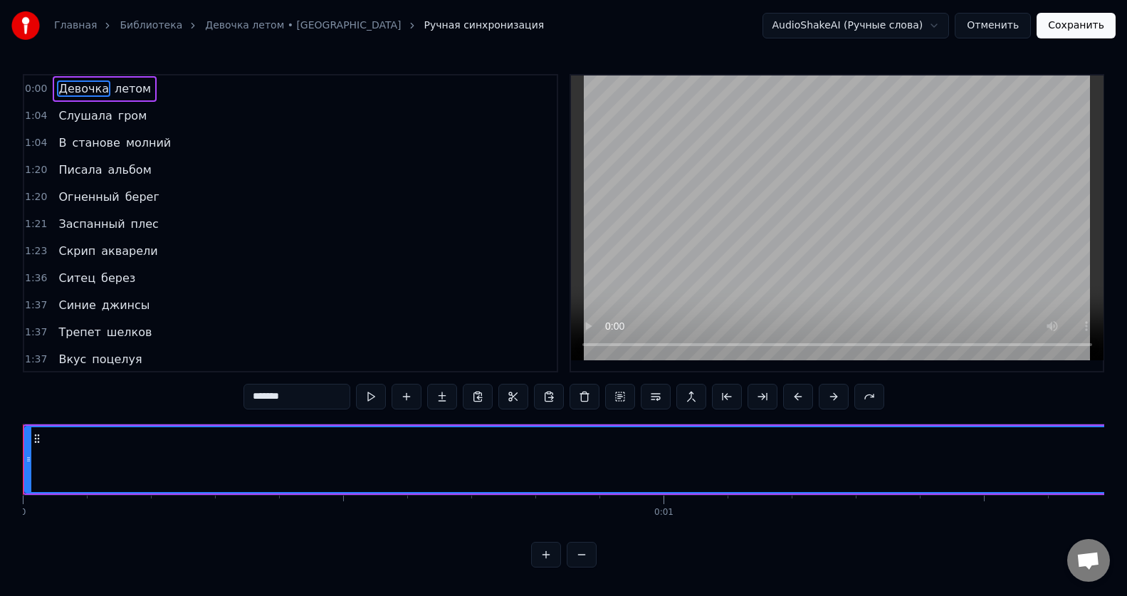
click at [26, 462] on icon at bounding box center [29, 458] width 6 height 11
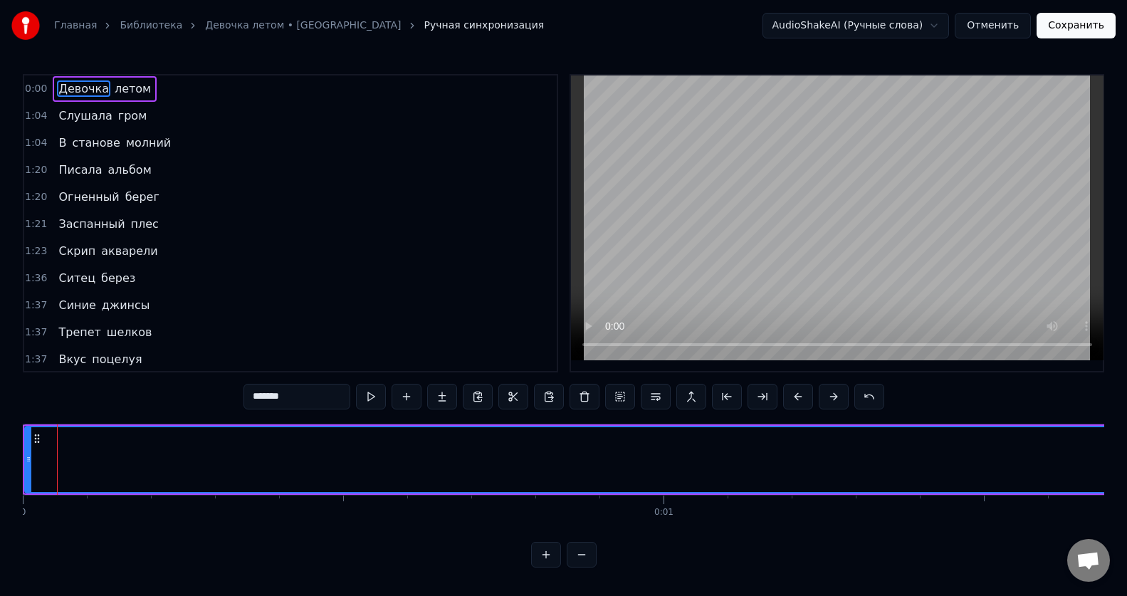
click at [35, 436] on icon at bounding box center [36, 438] width 11 height 11
drag, startPoint x: 53, startPoint y: 457, endPoint x: 99, endPoint y: 463, distance: 45.9
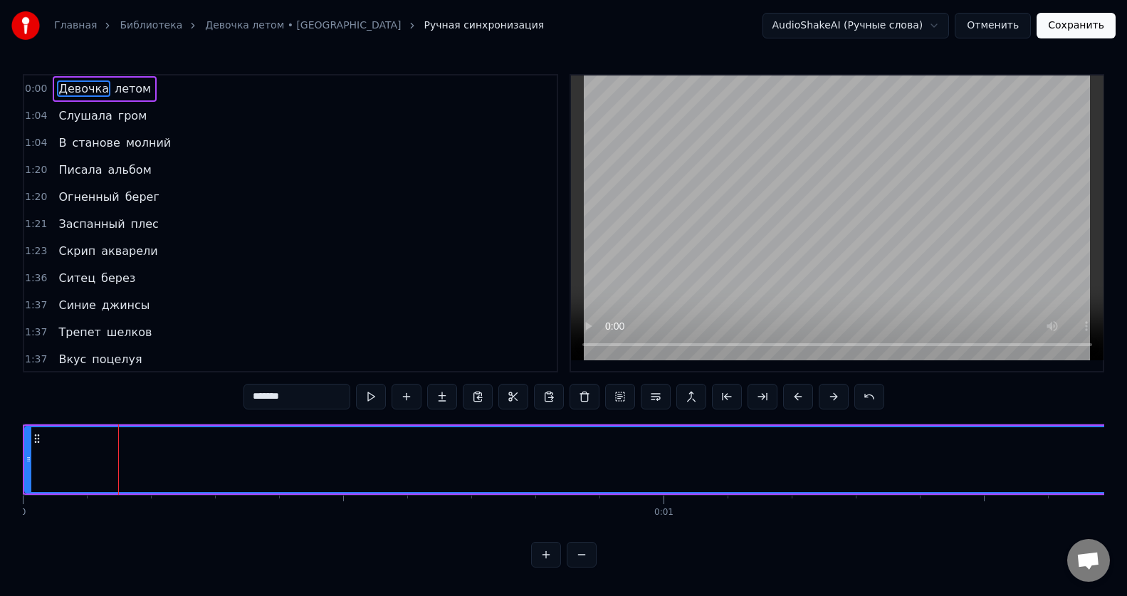
click at [359, 178] on div "1:20 Писала альбом" at bounding box center [290, 170] width 532 height 27
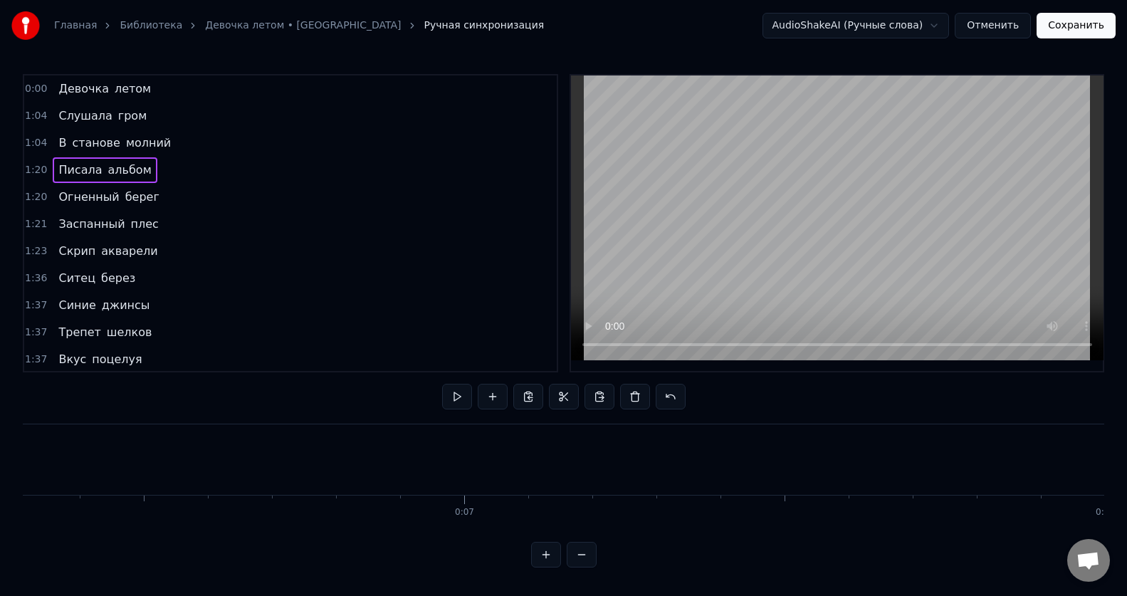
scroll to position [0, 51365]
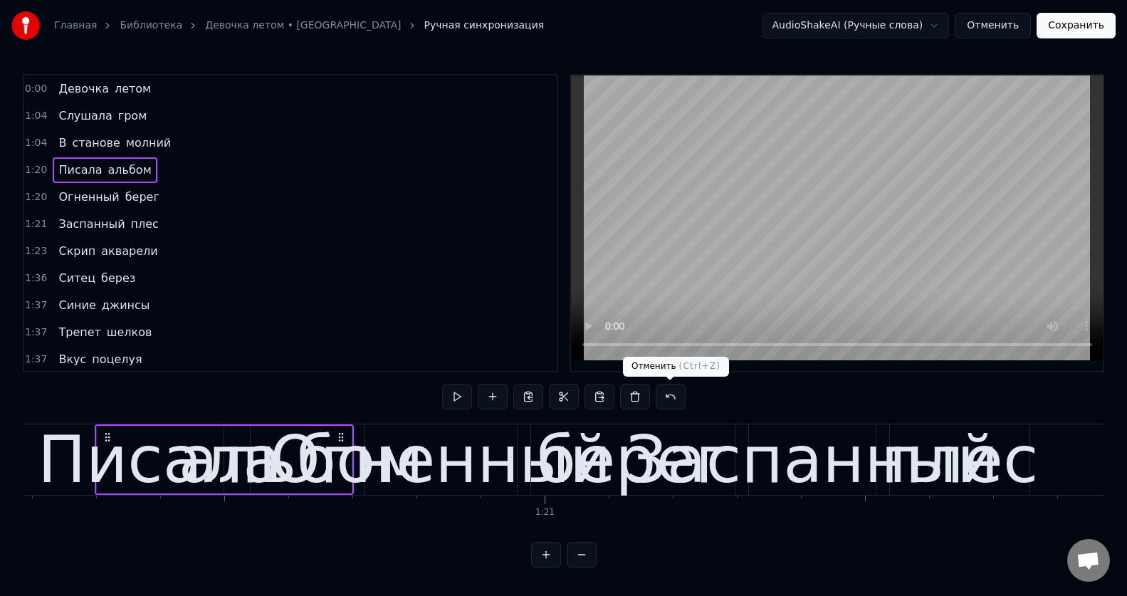
click at [673, 396] on button at bounding box center [671, 397] width 30 height 26
click at [658, 399] on button at bounding box center [653, 397] width 30 height 26
click at [658, 399] on button at bounding box center [671, 397] width 30 height 26
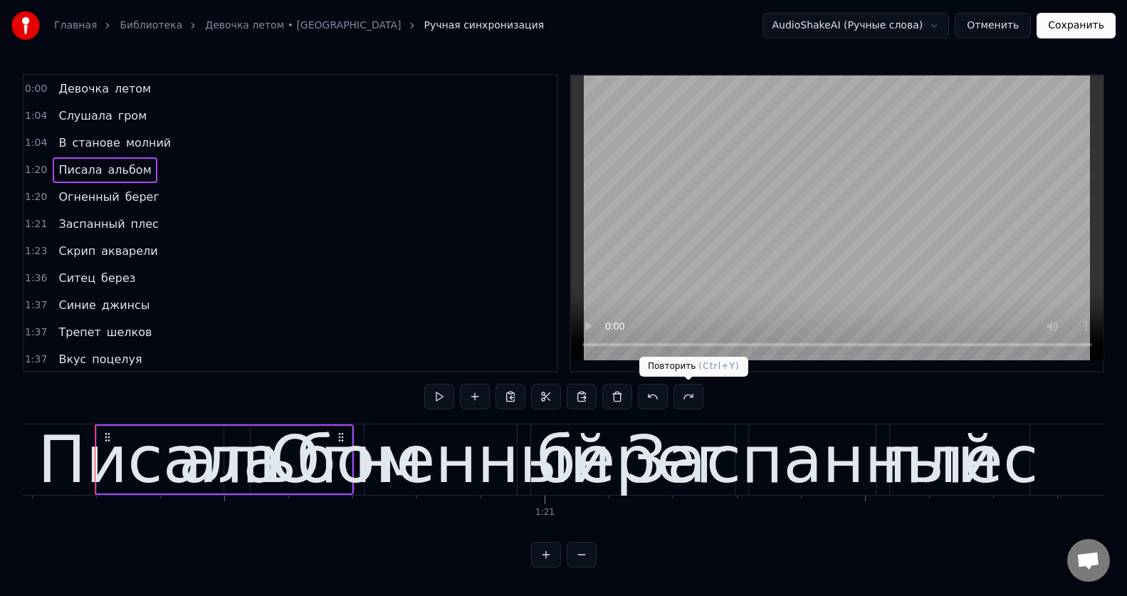
click at [658, 399] on button at bounding box center [653, 397] width 30 height 26
click at [670, 394] on button at bounding box center [671, 397] width 30 height 26
click at [691, 396] on button at bounding box center [688, 397] width 30 height 26
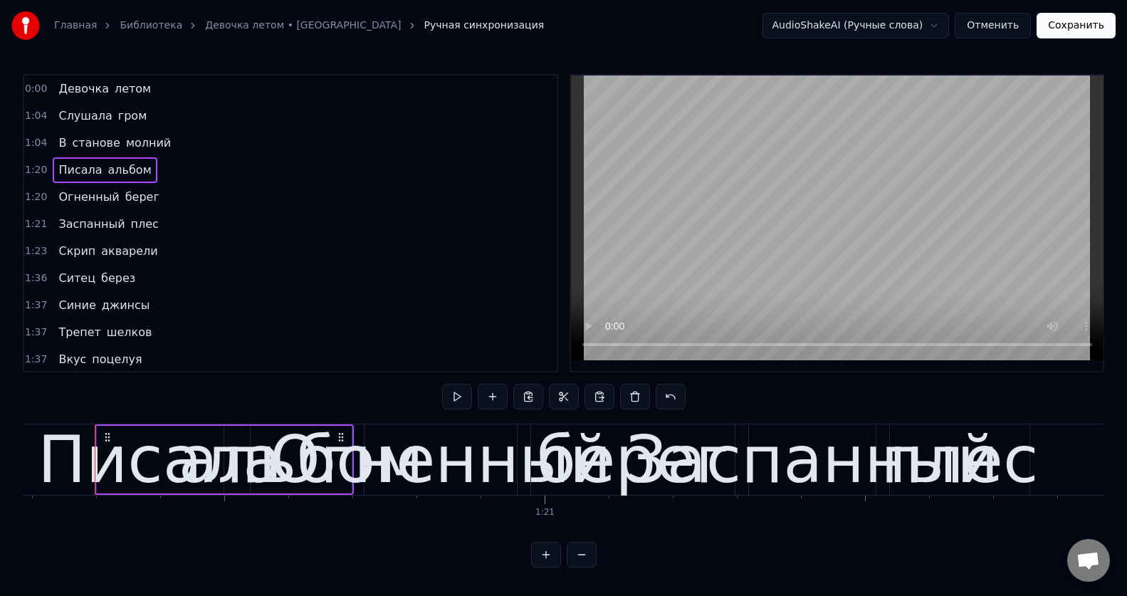
click at [691, 396] on div "0:00 Девочка летом 1:04 Слушала гром 1:04 В станове молний 1:20 Писала альбом 1…" at bounding box center [563, 320] width 1081 height 493
click at [240, 229] on div "1:21 Заспанный плес" at bounding box center [290, 224] width 532 height 27
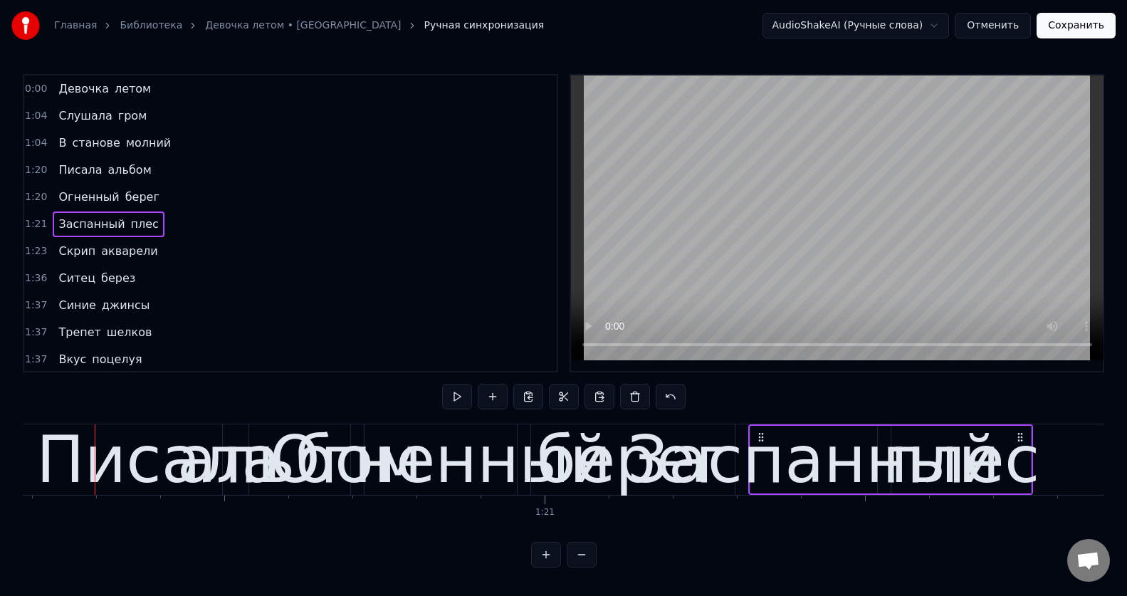
click at [69, 88] on span "Девочка" at bounding box center [83, 88] width 53 height 16
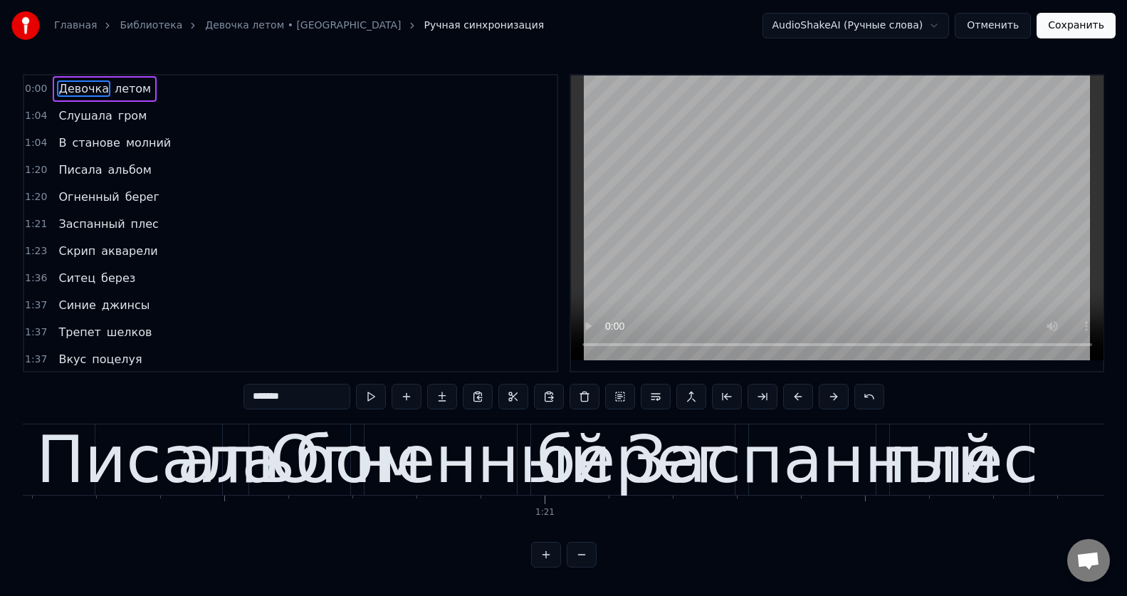
click at [73, 89] on span "Девочка" at bounding box center [83, 88] width 53 height 16
click at [73, 88] on span "Девочка" at bounding box center [83, 88] width 53 height 16
click at [127, 86] on span "летом" at bounding box center [132, 88] width 39 height 16
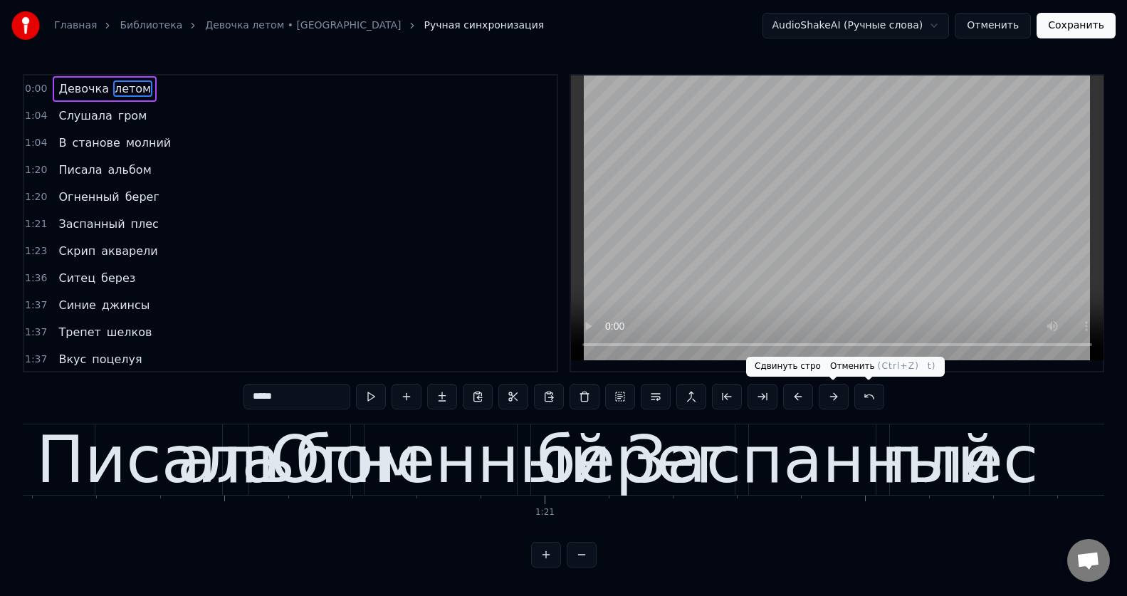
click at [865, 395] on button at bounding box center [869, 397] width 30 height 26
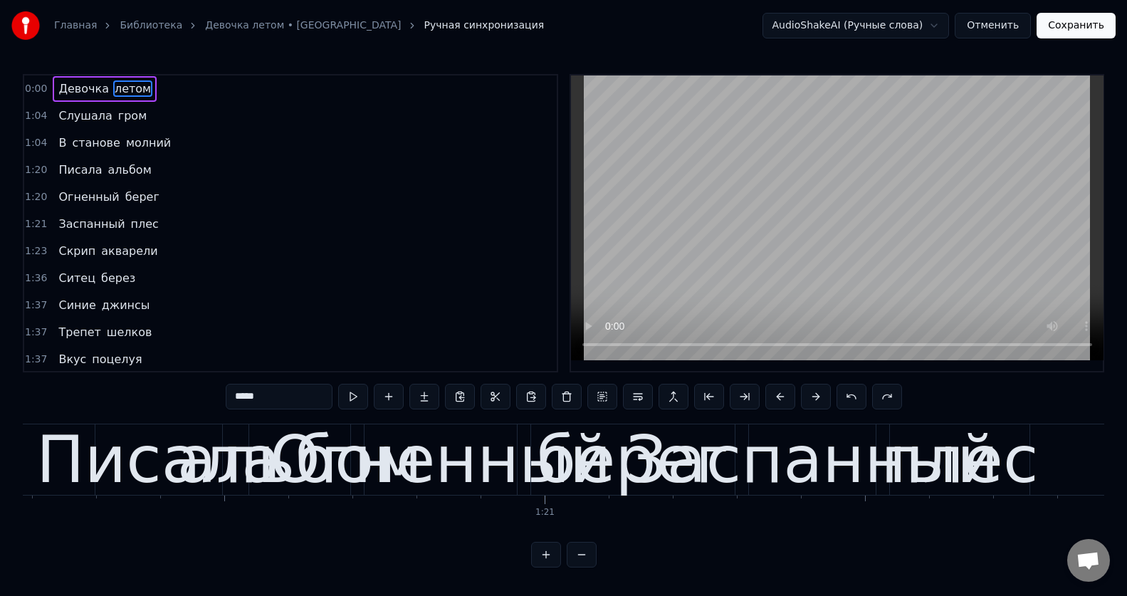
click at [865, 395] on button at bounding box center [851, 397] width 30 height 26
click at [853, 399] on button at bounding box center [851, 397] width 30 height 26
click at [853, 399] on div "*****" at bounding box center [563, 397] width 641 height 26
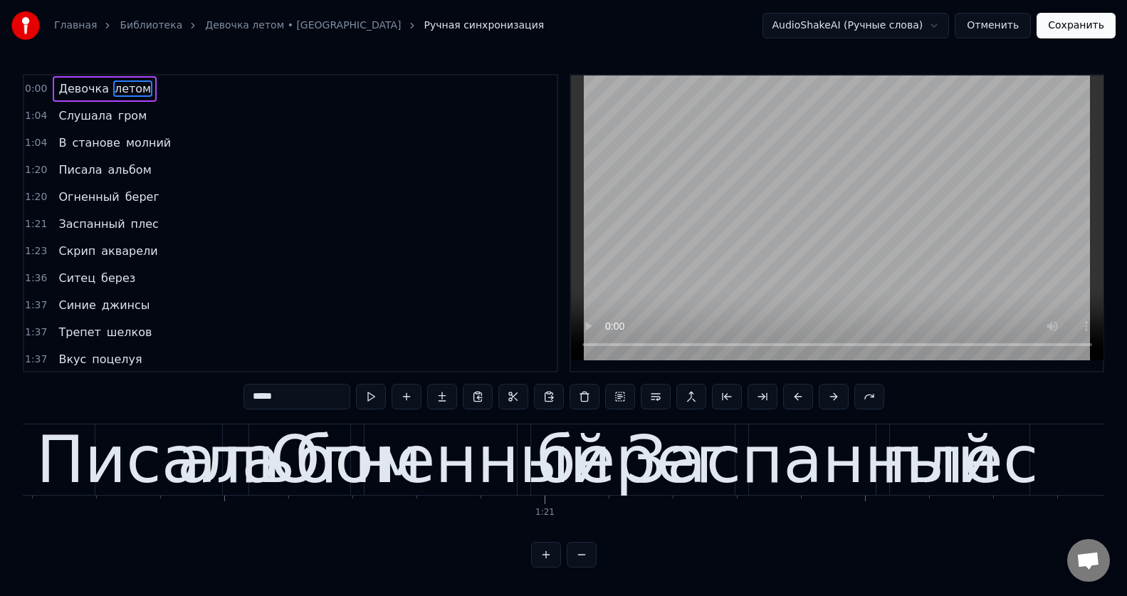
click at [853, 399] on div "*****" at bounding box center [563, 397] width 641 height 26
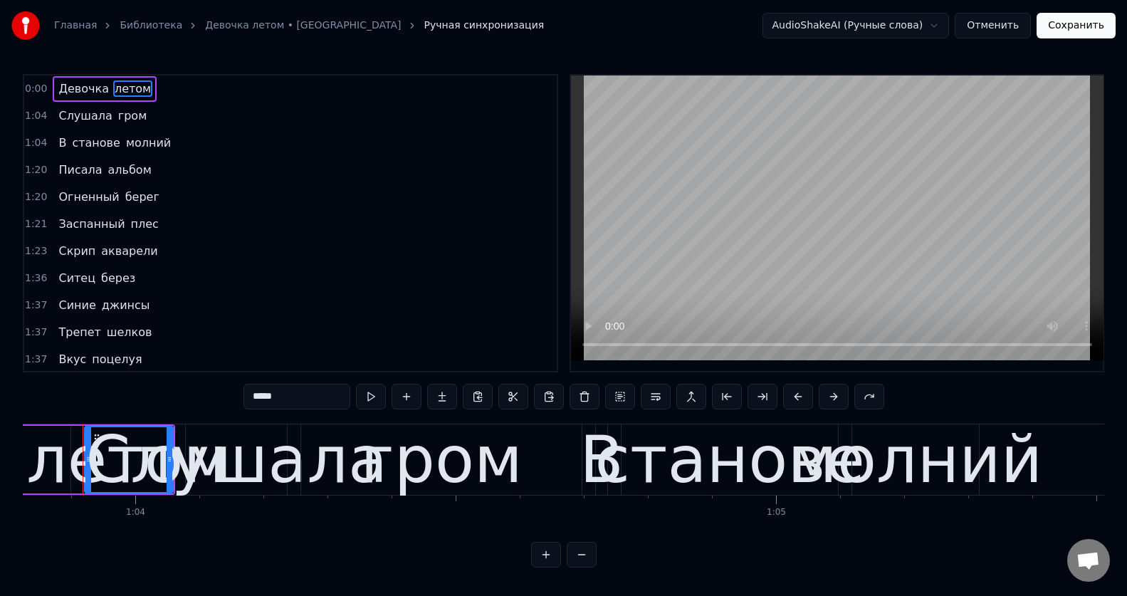
scroll to position [0, 40873]
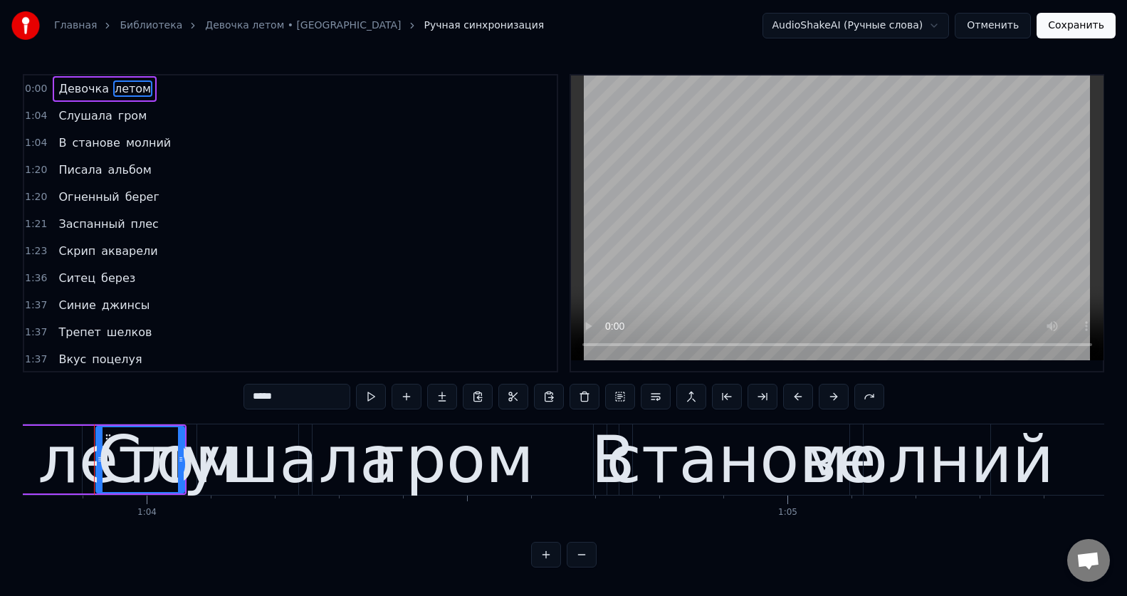
drag, startPoint x: 145, startPoint y: 472, endPoint x: 0, endPoint y: 469, distance: 145.2
click at [0, 469] on div "Главная Библиотека Девочка летом • Калинов мост Ручная синхронизация AudioShake…" at bounding box center [563, 283] width 1127 height 567
click at [0, 462] on div "Главная Библиотека Девочка летом • Калинов мост Ручная синхронизация AudioShake…" at bounding box center [563, 283] width 1127 height 567
drag, startPoint x: 122, startPoint y: 461, endPoint x: 0, endPoint y: 459, distance: 122.4
click at [0, 459] on div "Главная Библиотека Девочка летом • Калинов мост Ручная синхронизация AudioShake…" at bounding box center [563, 283] width 1127 height 567
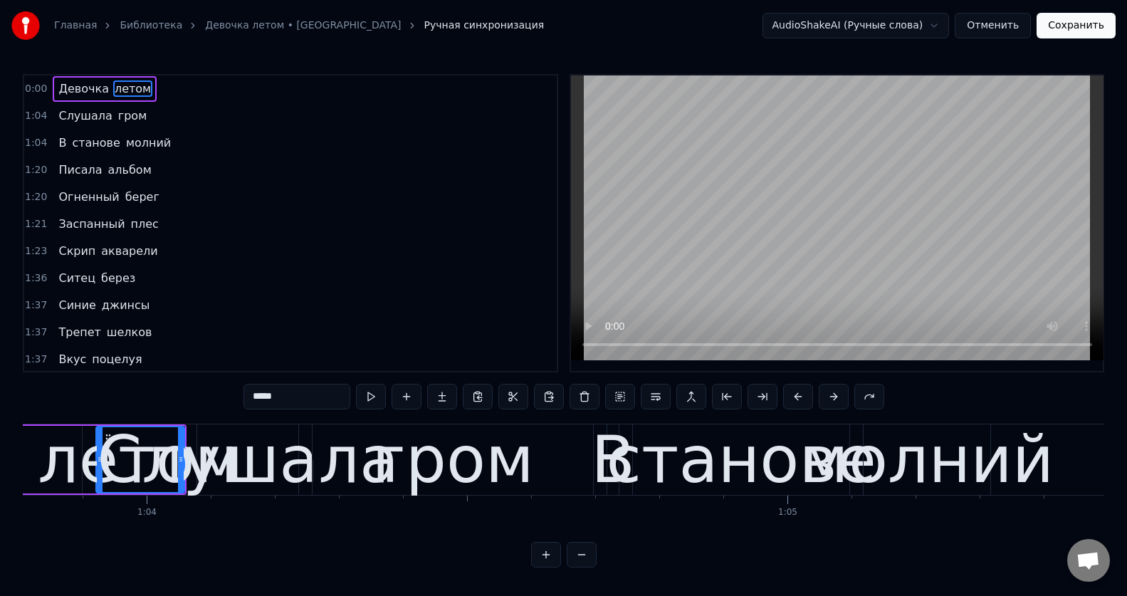
type input "*******"
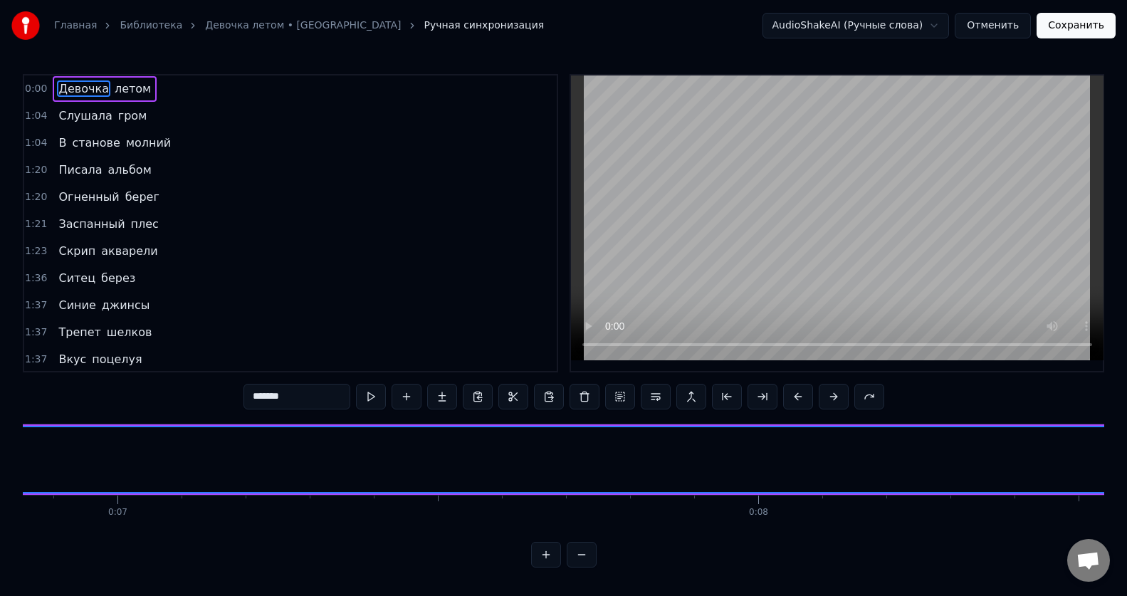
scroll to position [0, 0]
